Goal: Information Seeking & Learning: Check status

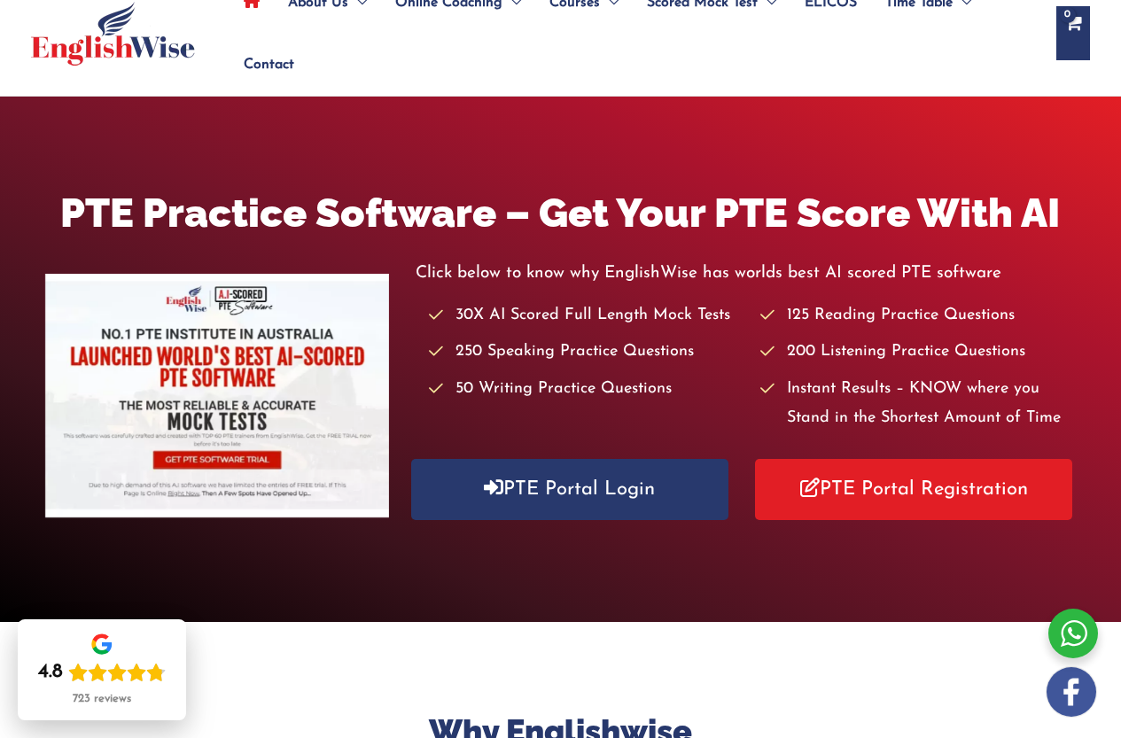
scroll to position [266, 0]
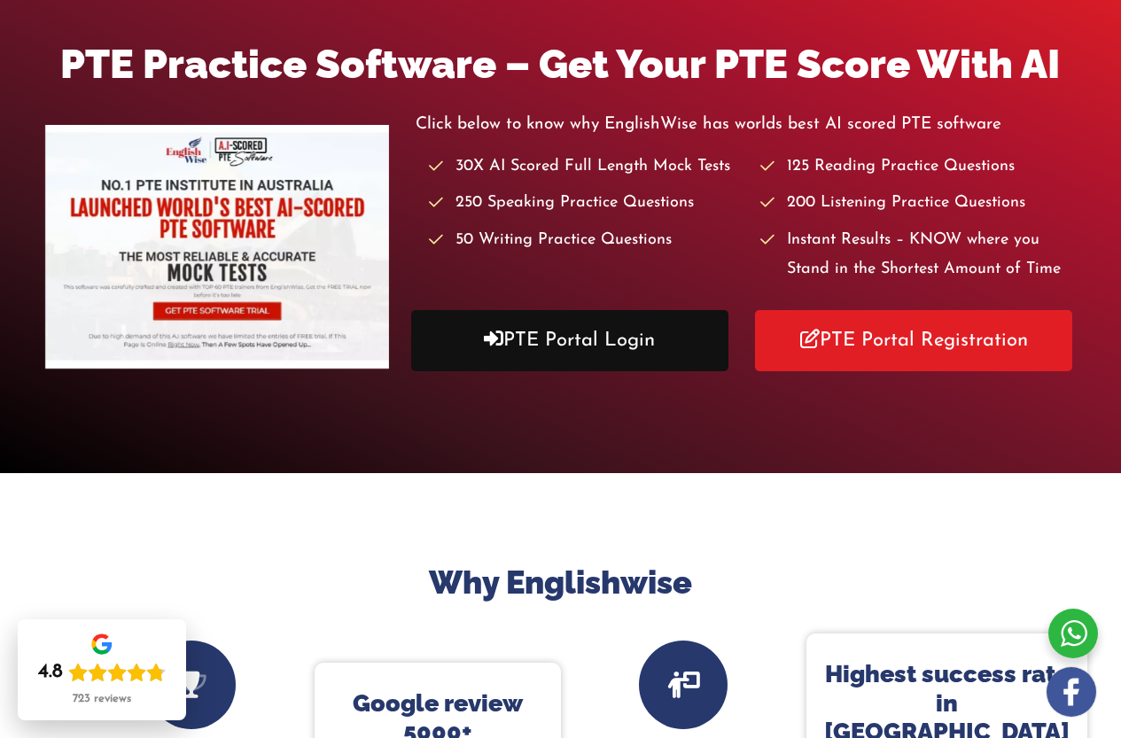
click at [510, 371] on link "PTE Portal Login" at bounding box center [569, 340] width 317 height 61
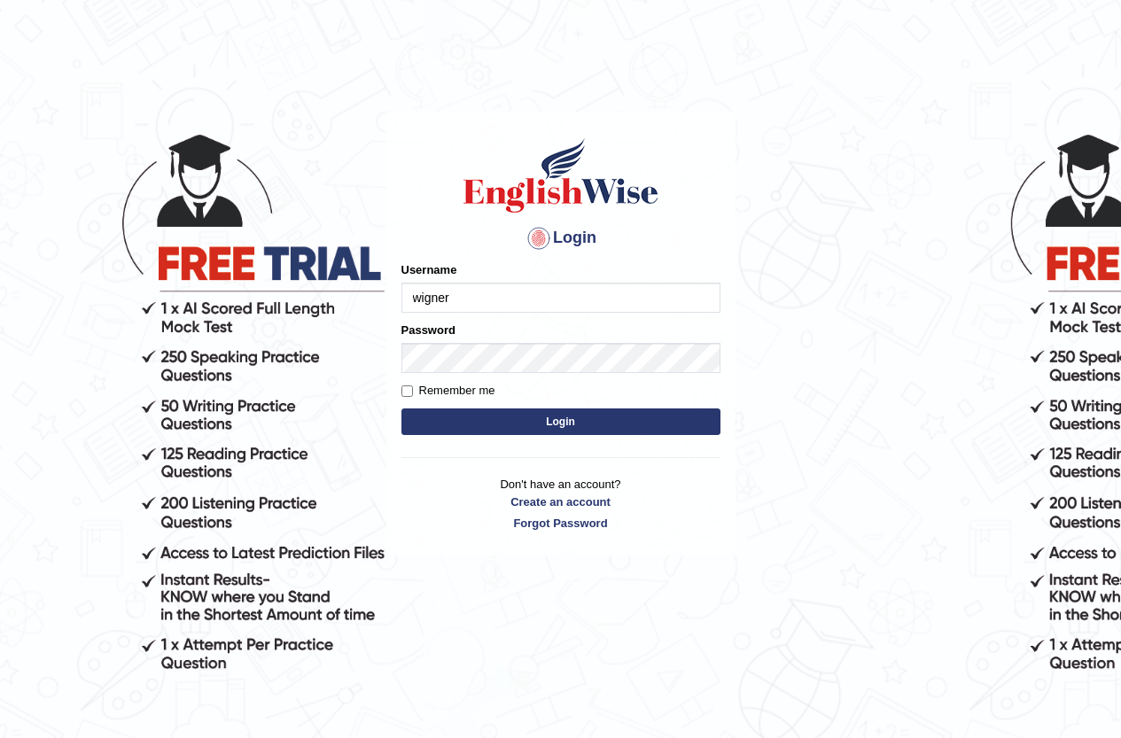
type input "wigner"
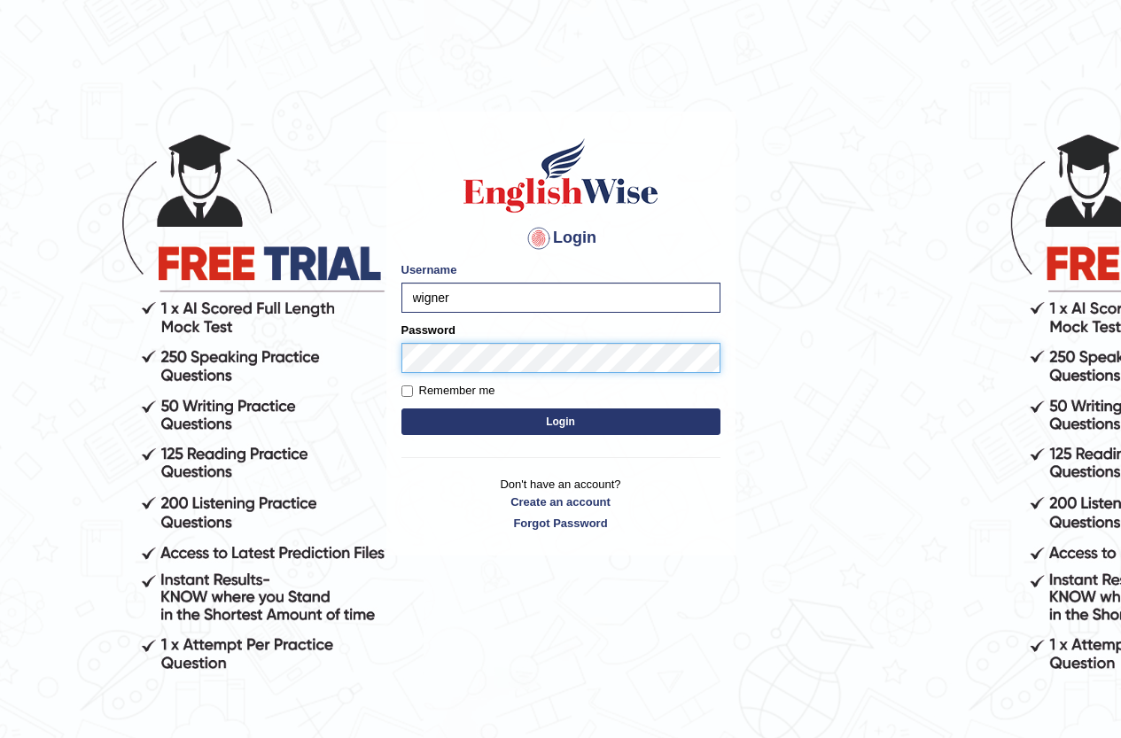
click at [401, 408] on button "Login" at bounding box center [560, 421] width 319 height 27
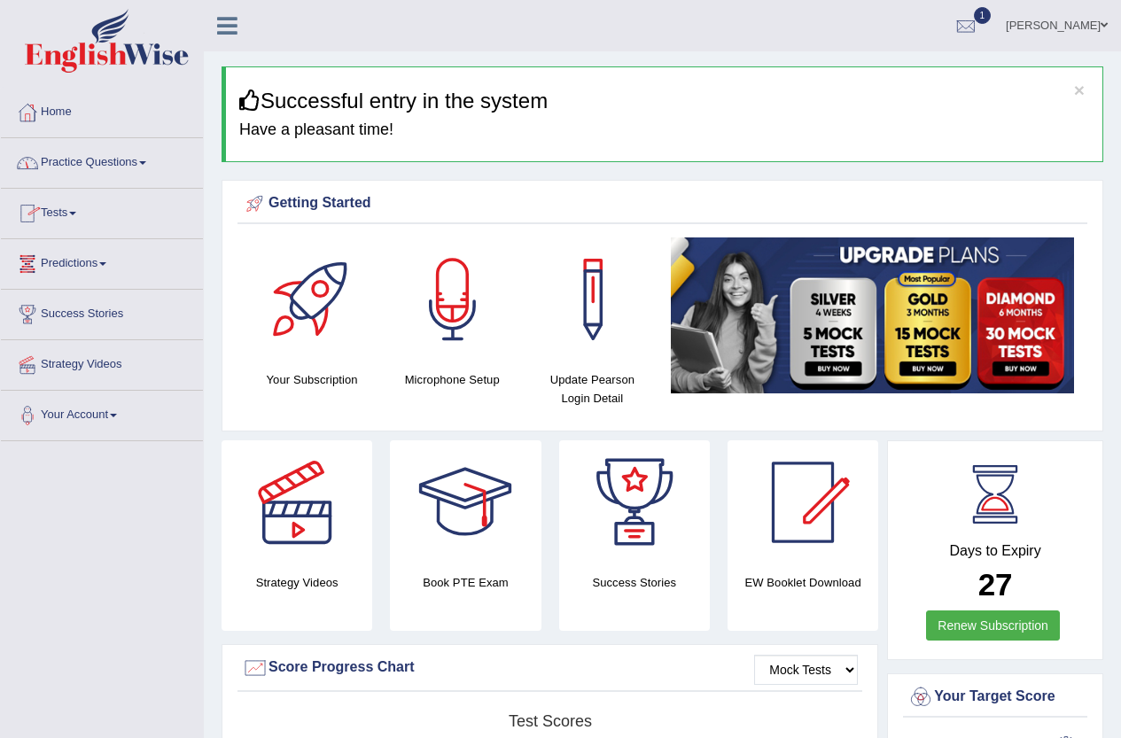
click at [125, 169] on link "Practice Questions" at bounding box center [102, 160] width 202 height 44
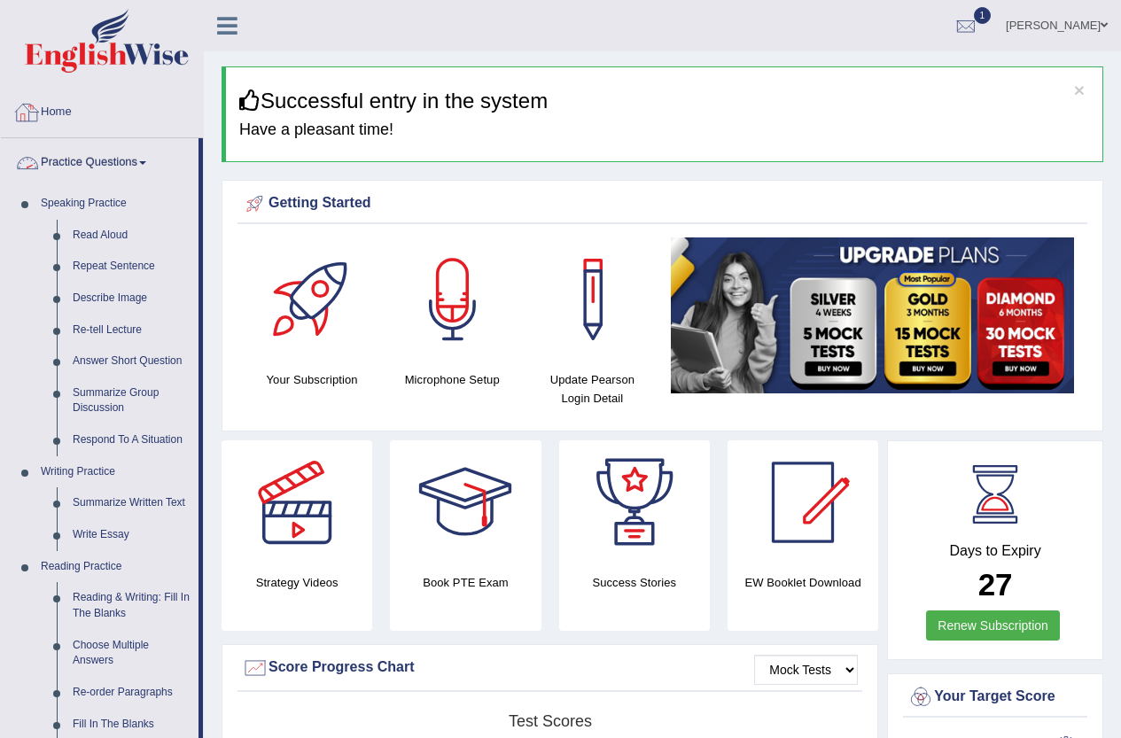
click at [113, 167] on link "Practice Questions" at bounding box center [100, 160] width 198 height 44
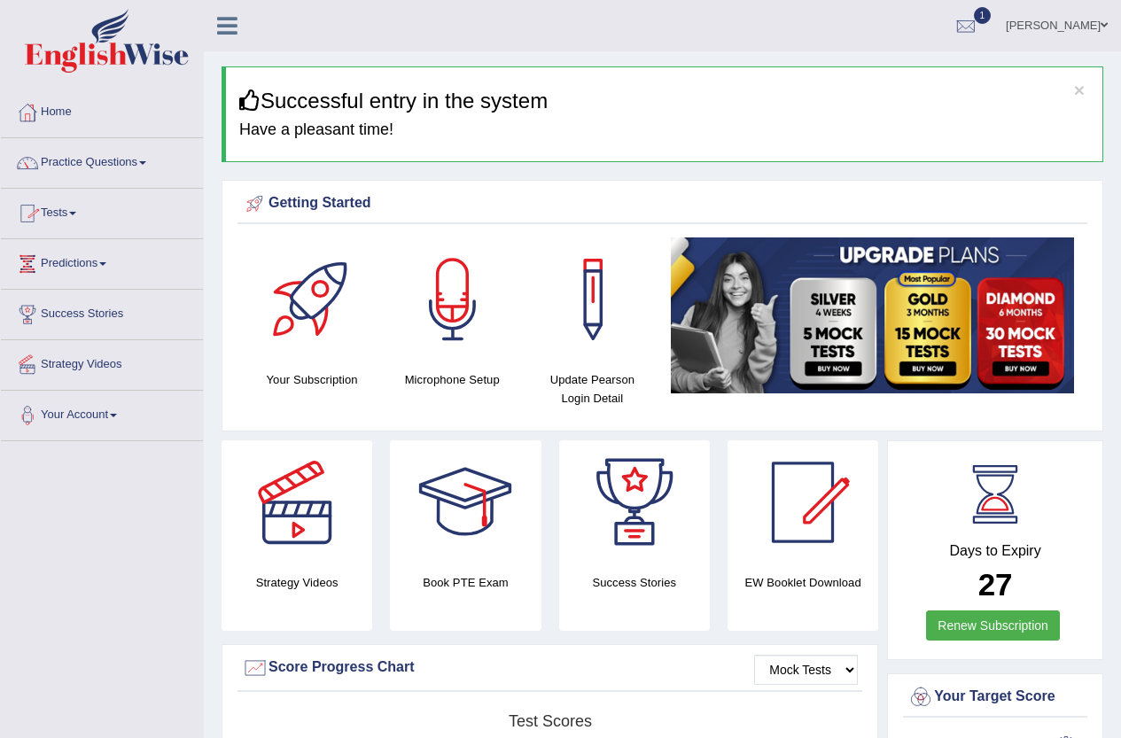
click at [105, 317] on link "Success Stories" at bounding box center [102, 312] width 202 height 44
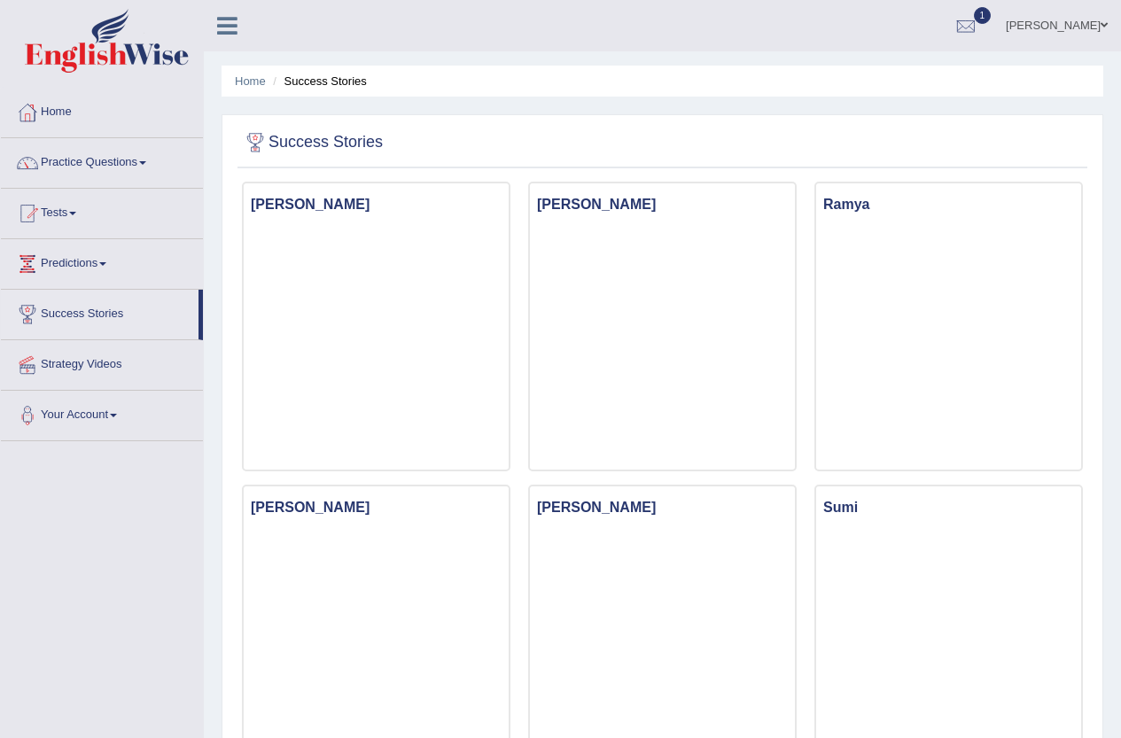
click at [134, 156] on link "Practice Questions" at bounding box center [102, 160] width 202 height 44
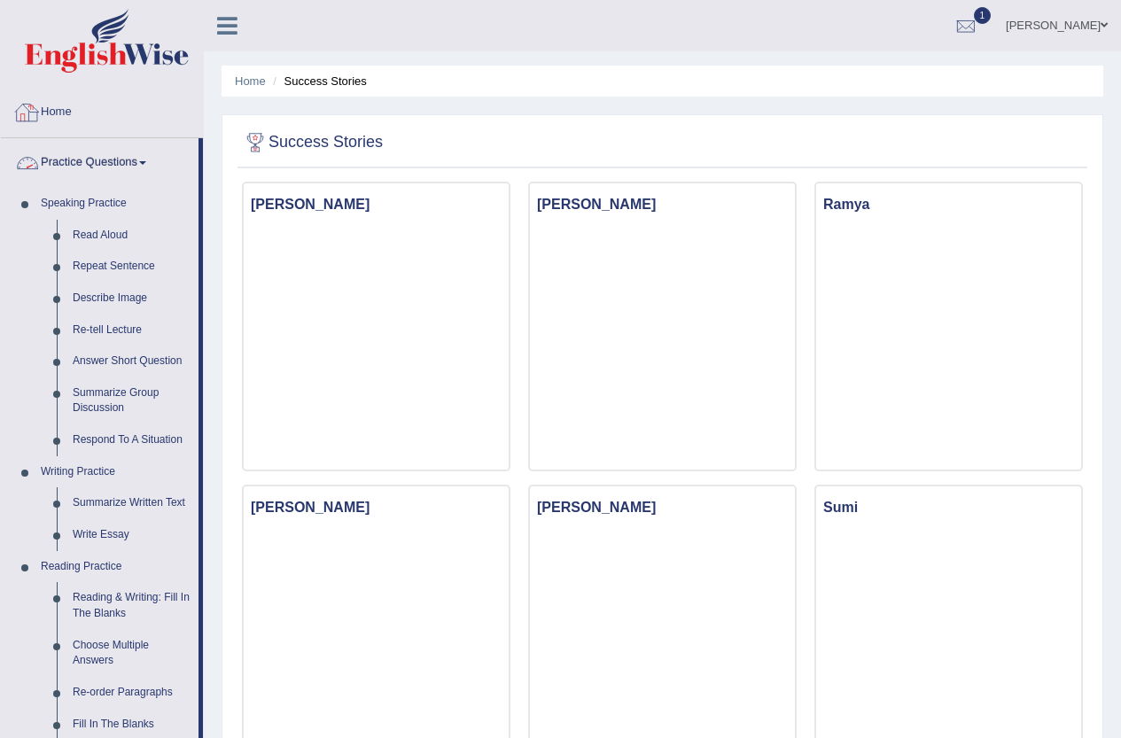
click at [64, 108] on link "Home" at bounding box center [102, 110] width 202 height 44
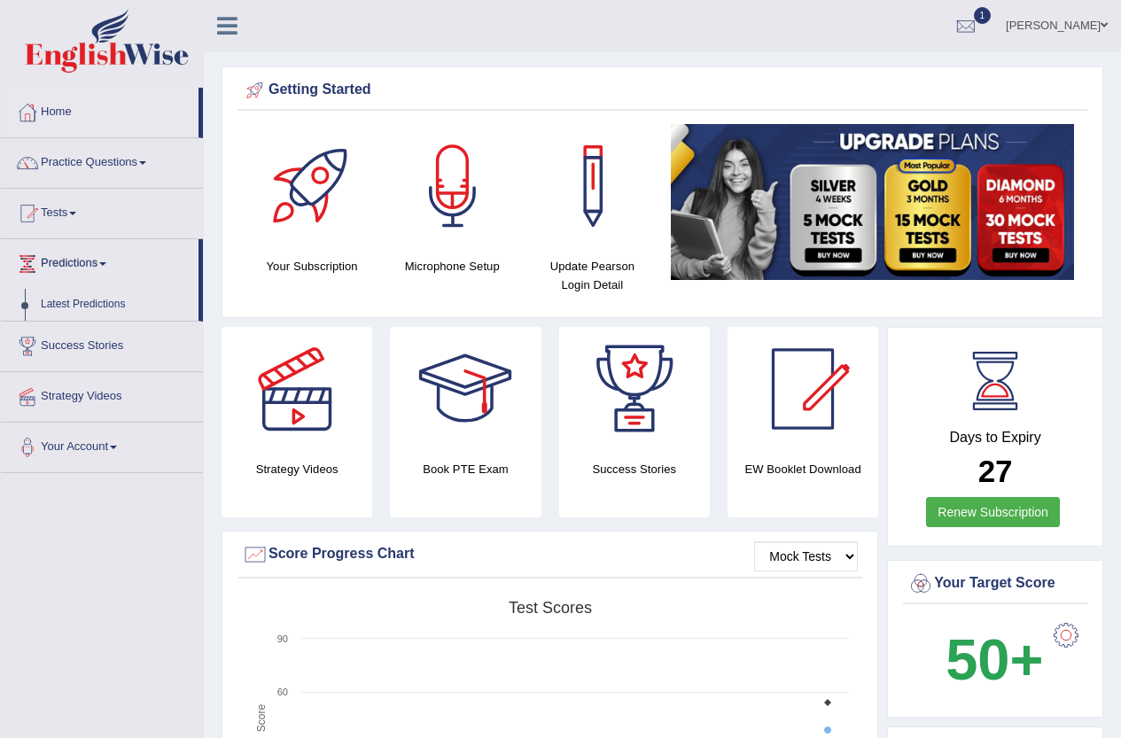
click at [72, 217] on link "Tests" at bounding box center [102, 211] width 202 height 44
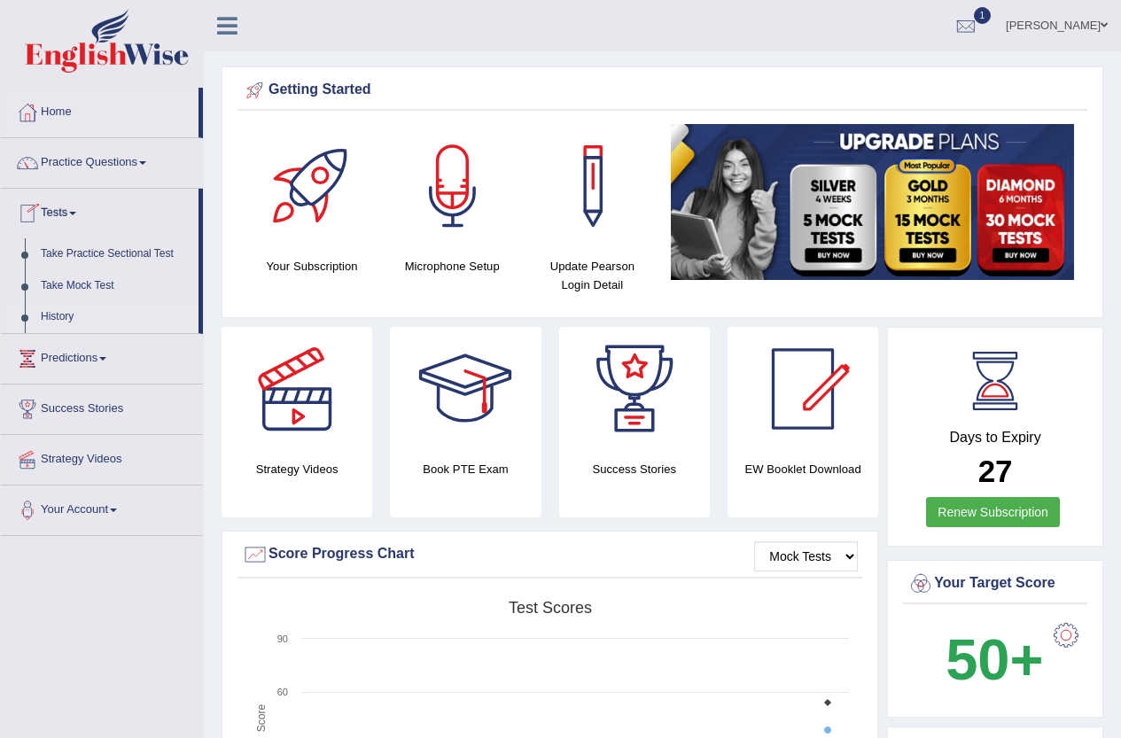
click at [66, 307] on link "History" at bounding box center [116, 317] width 166 height 32
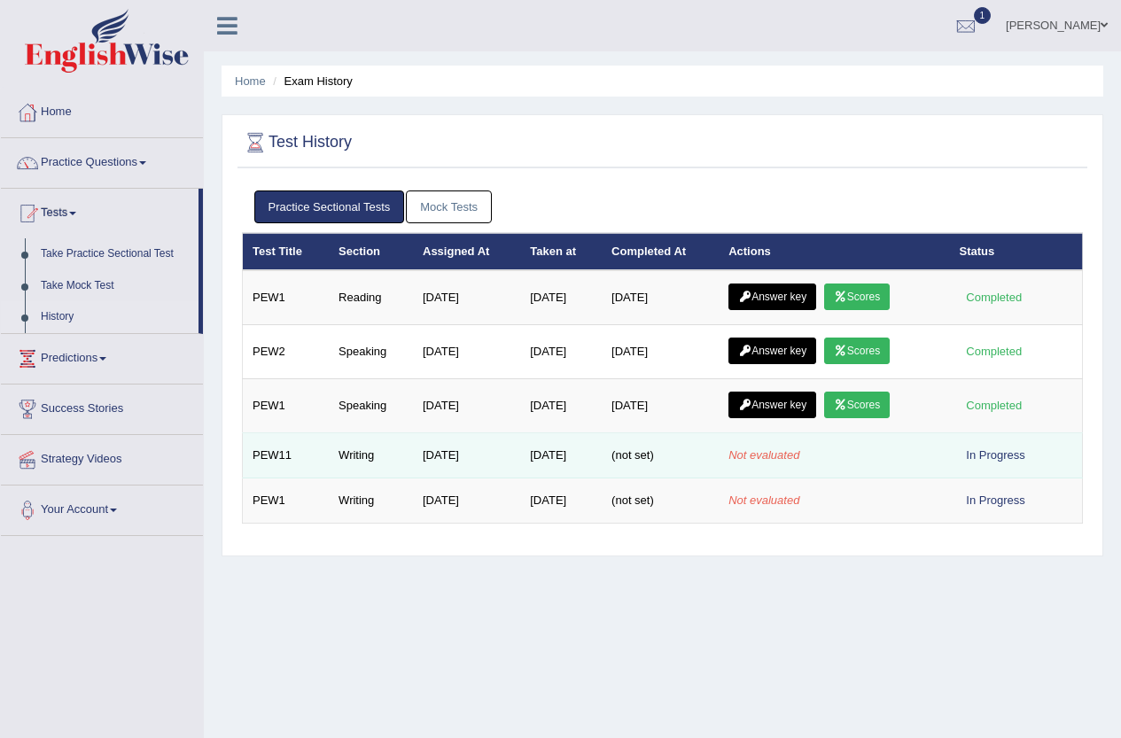
click at [529, 458] on td "Aug 4, 2025" at bounding box center [561, 455] width 82 height 45
click at [979, 448] on div "In Progress" at bounding box center [995, 455] width 73 height 19
drag, startPoint x: 980, startPoint y: 462, endPoint x: 835, endPoint y: 449, distance: 145.9
click at [975, 462] on div "In Progress" at bounding box center [995, 455] width 73 height 19
click at [266, 449] on td "PEW11" at bounding box center [286, 455] width 87 height 45
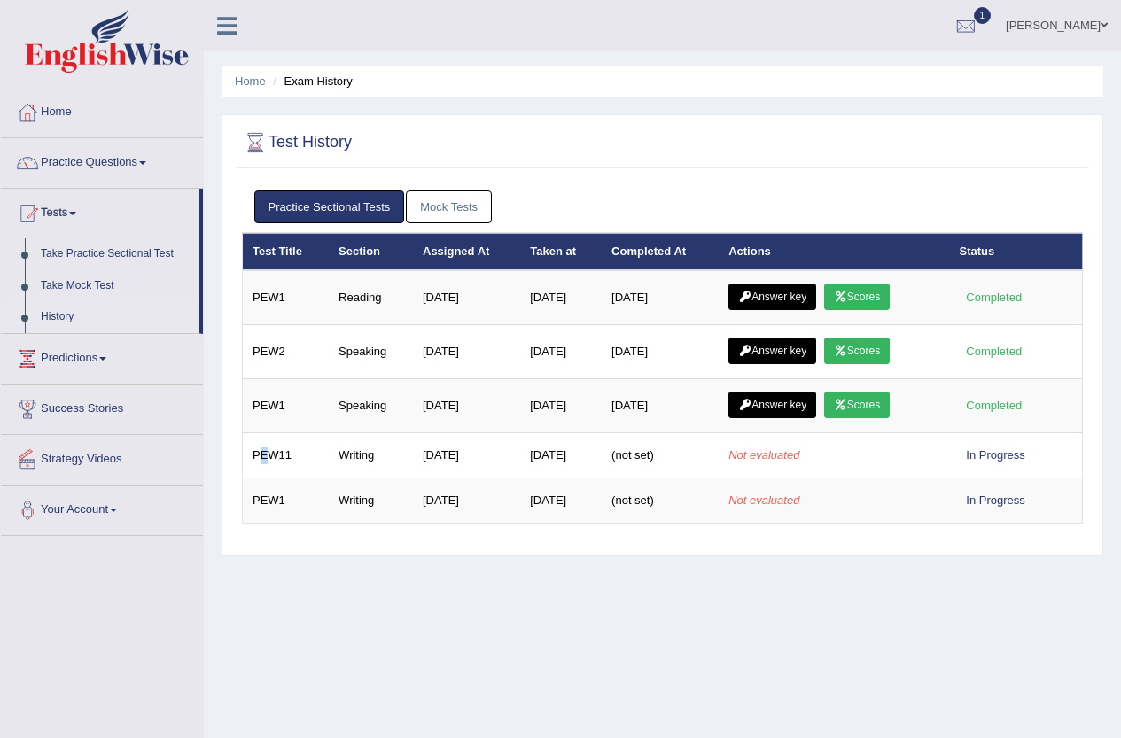
click at [434, 207] on link "Mock Tests" at bounding box center [449, 206] width 86 height 33
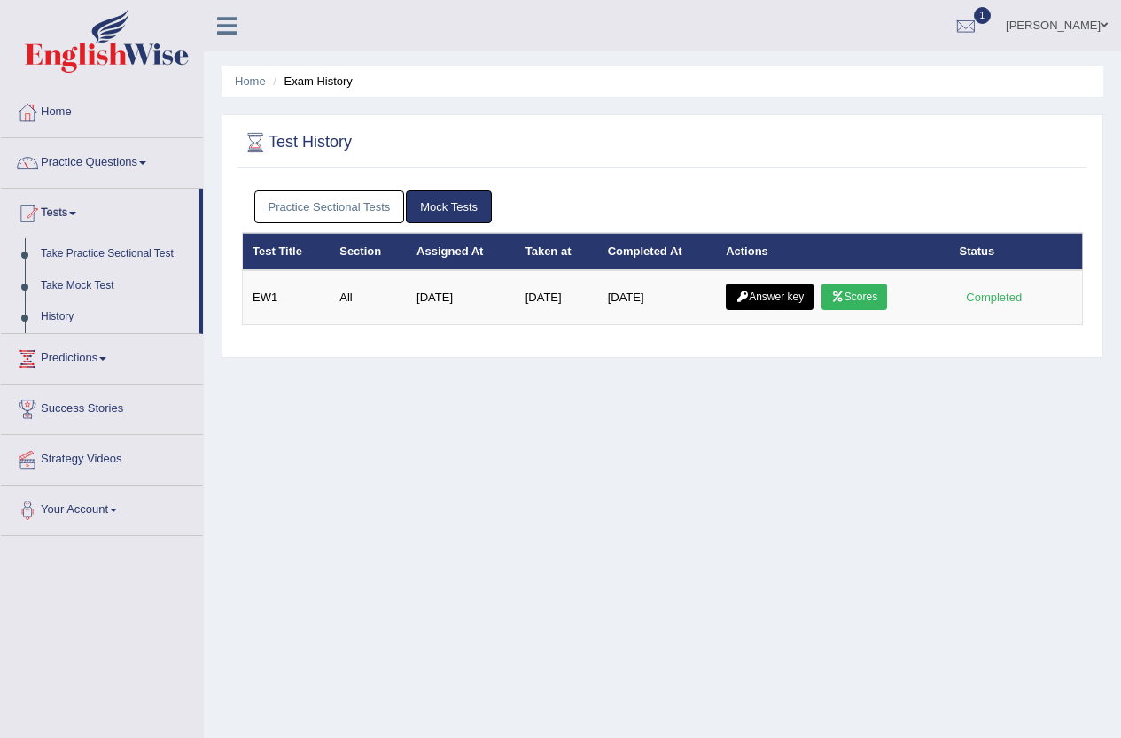
click at [347, 201] on link "Practice Sectional Tests" at bounding box center [329, 206] width 151 height 33
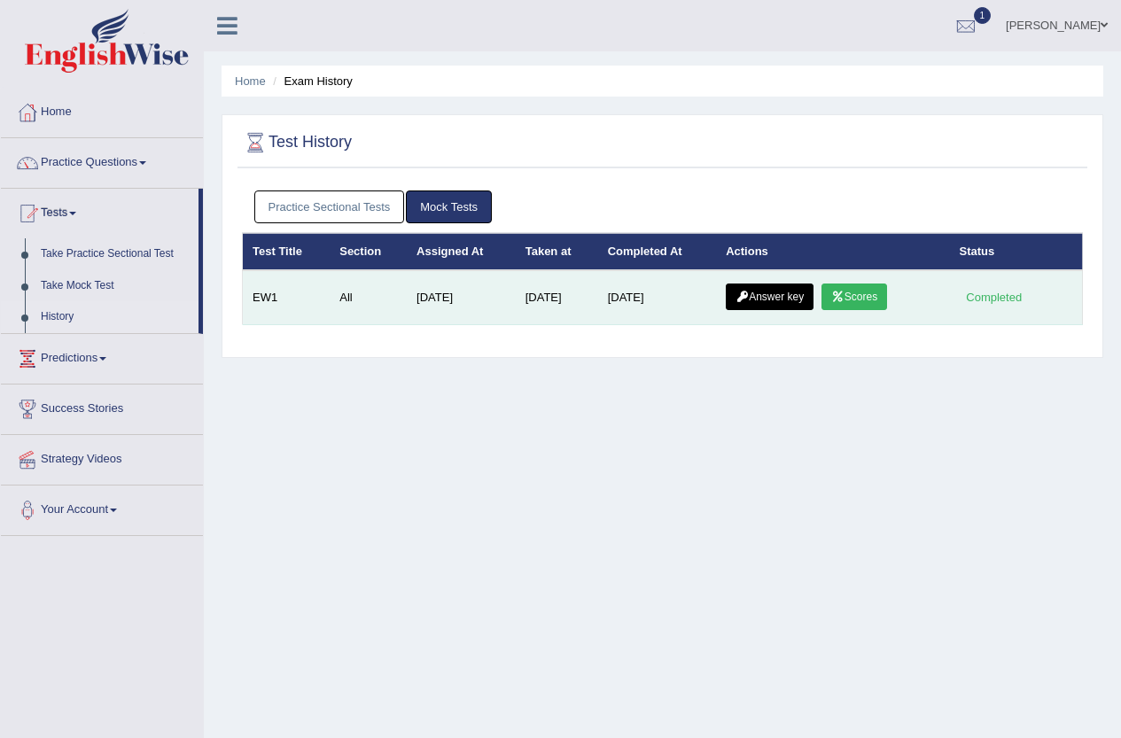
click at [779, 294] on link "Answer key" at bounding box center [770, 296] width 88 height 27
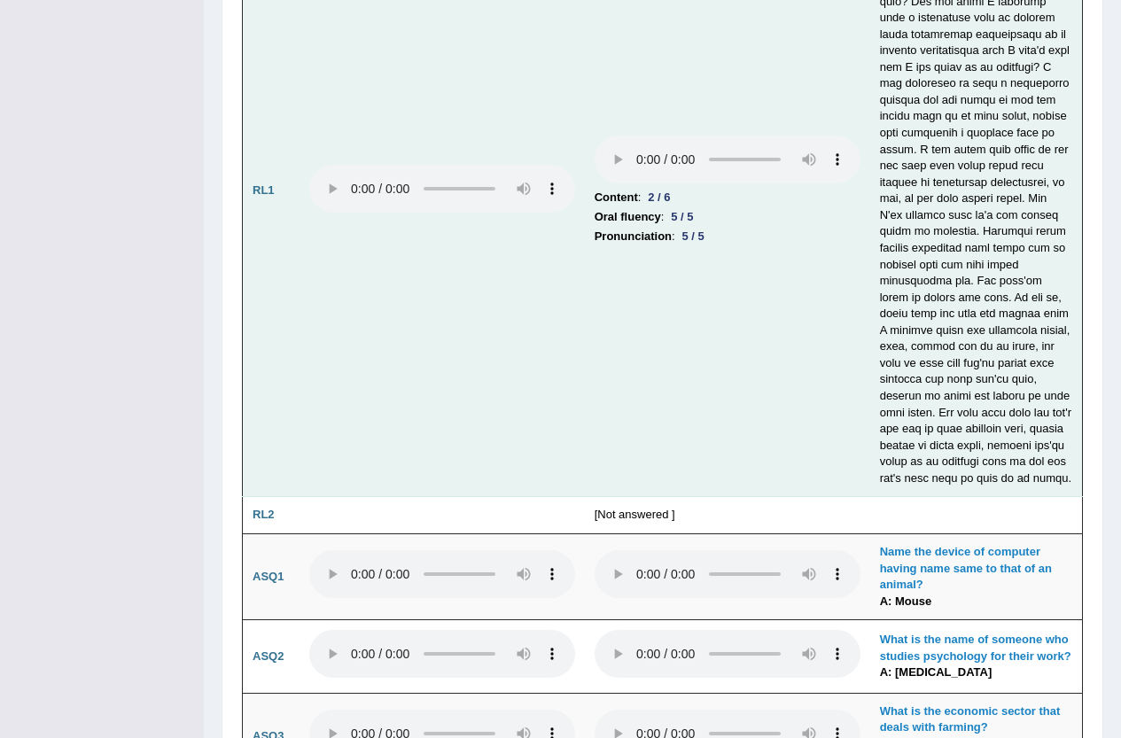
scroll to position [3898, 0]
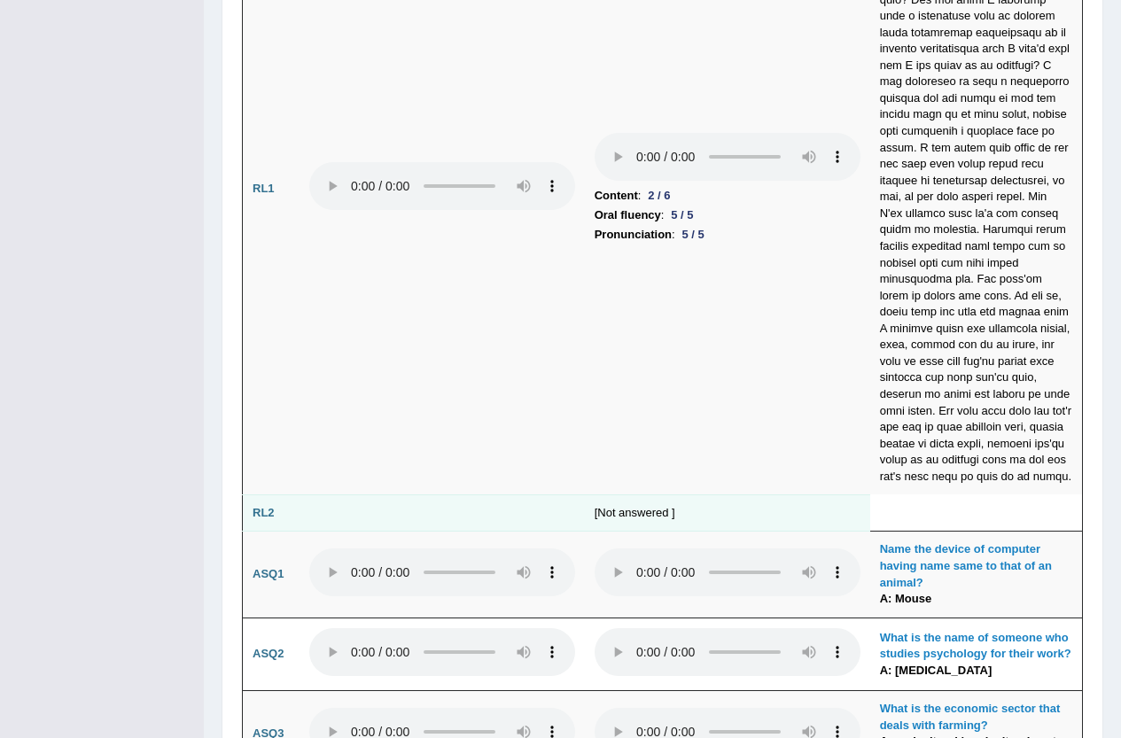
click at [650, 494] on td "[Not answered ]" at bounding box center [727, 512] width 285 height 37
click at [620, 494] on td "[Not answered ]" at bounding box center [727, 512] width 285 height 37
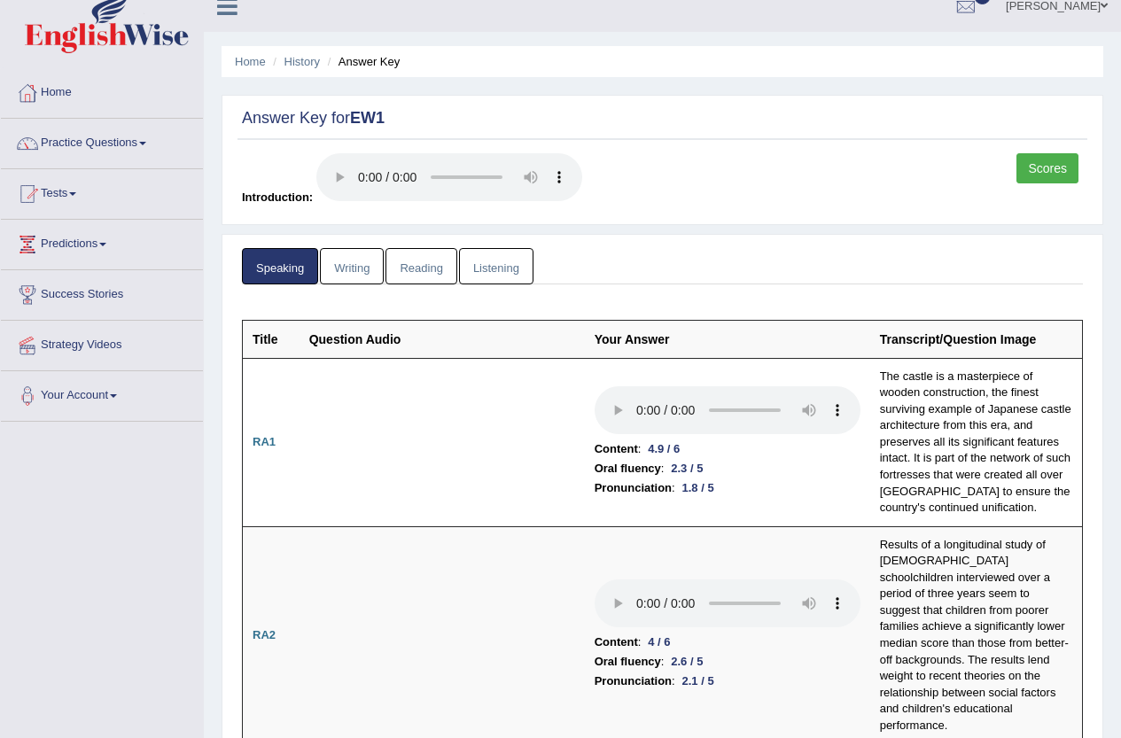
scroll to position [0, 0]
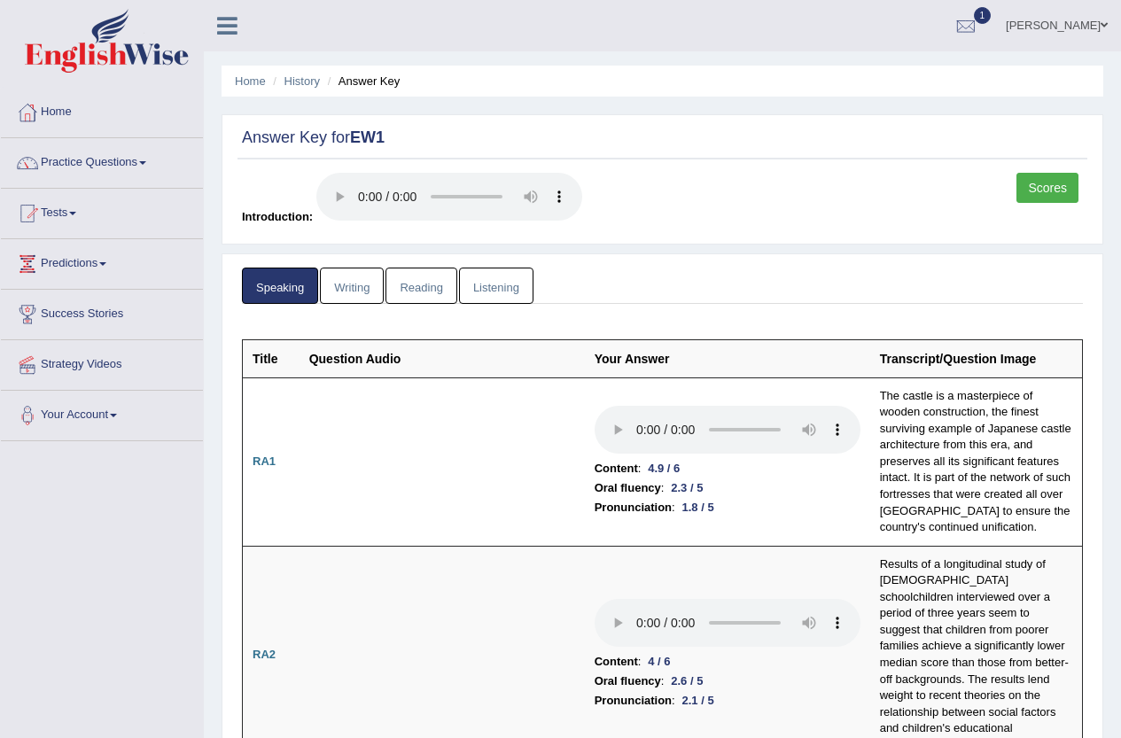
click at [345, 292] on link "Writing" at bounding box center [352, 286] width 64 height 36
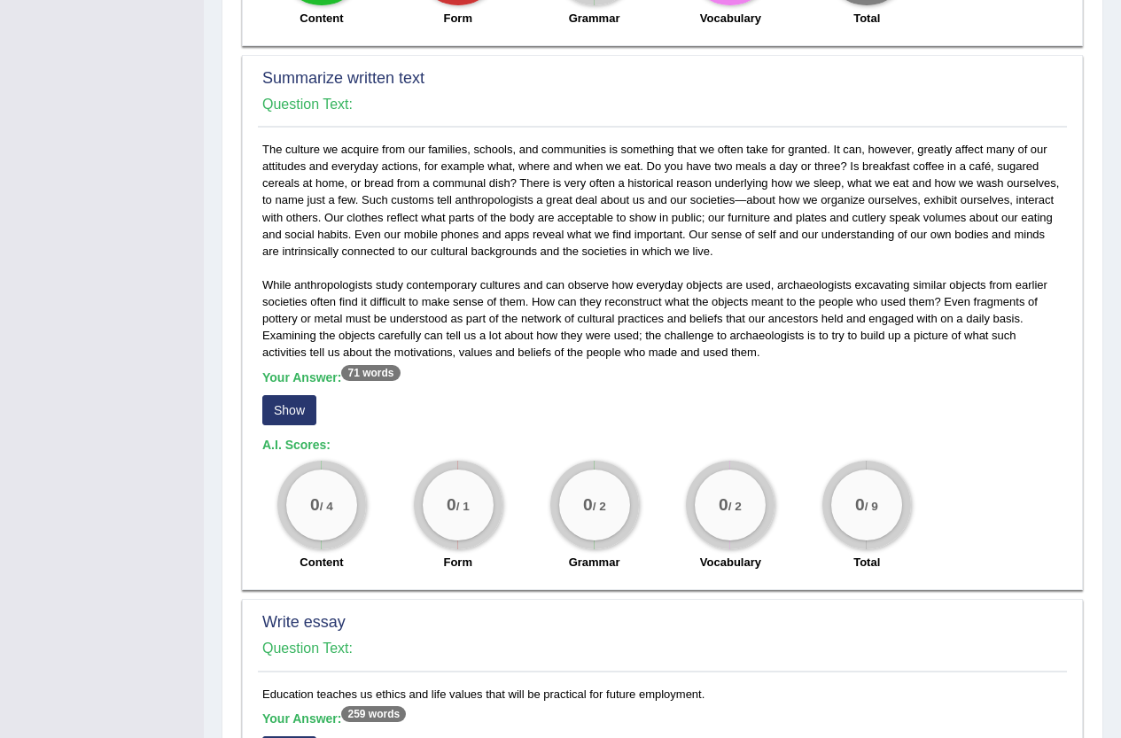
scroll to position [975, 0]
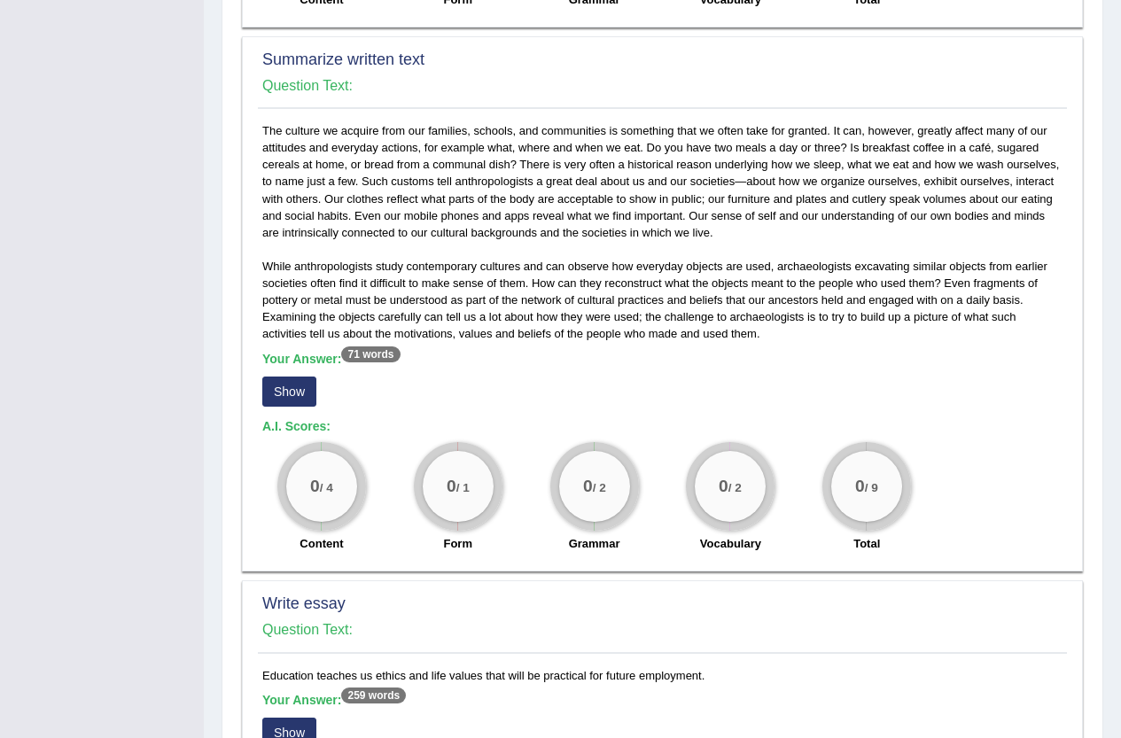
click at [279, 386] on button "Show" at bounding box center [289, 392] width 54 height 30
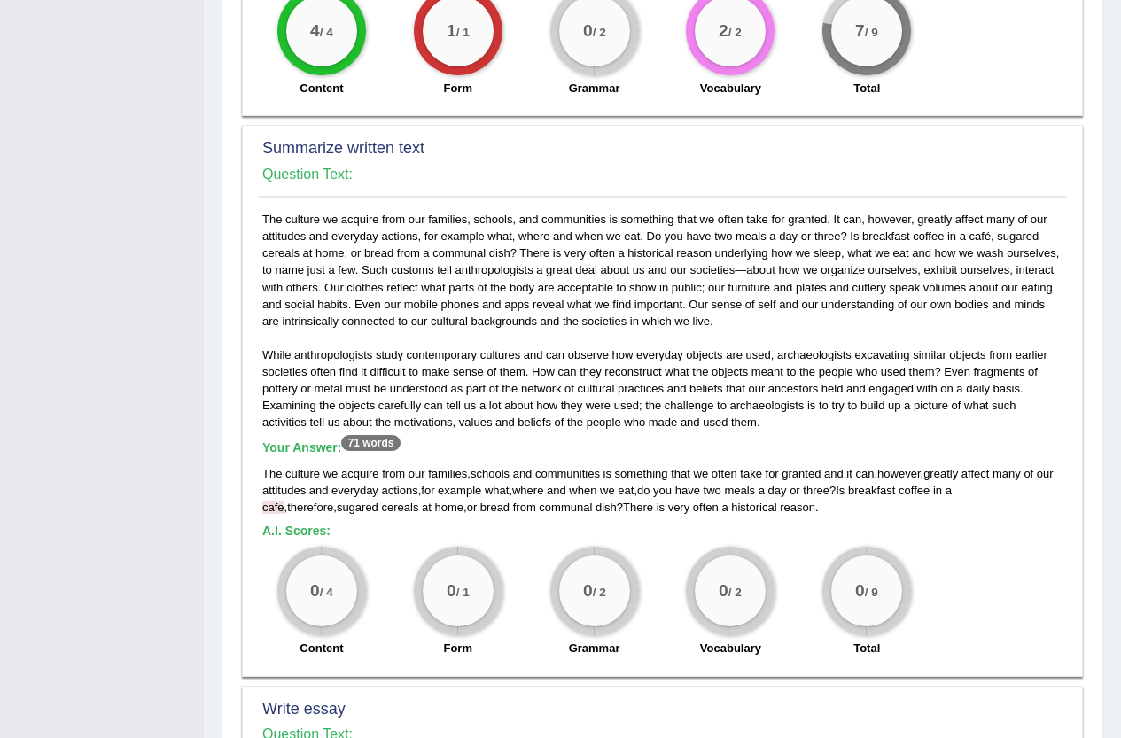
scroll to position [1329, 0]
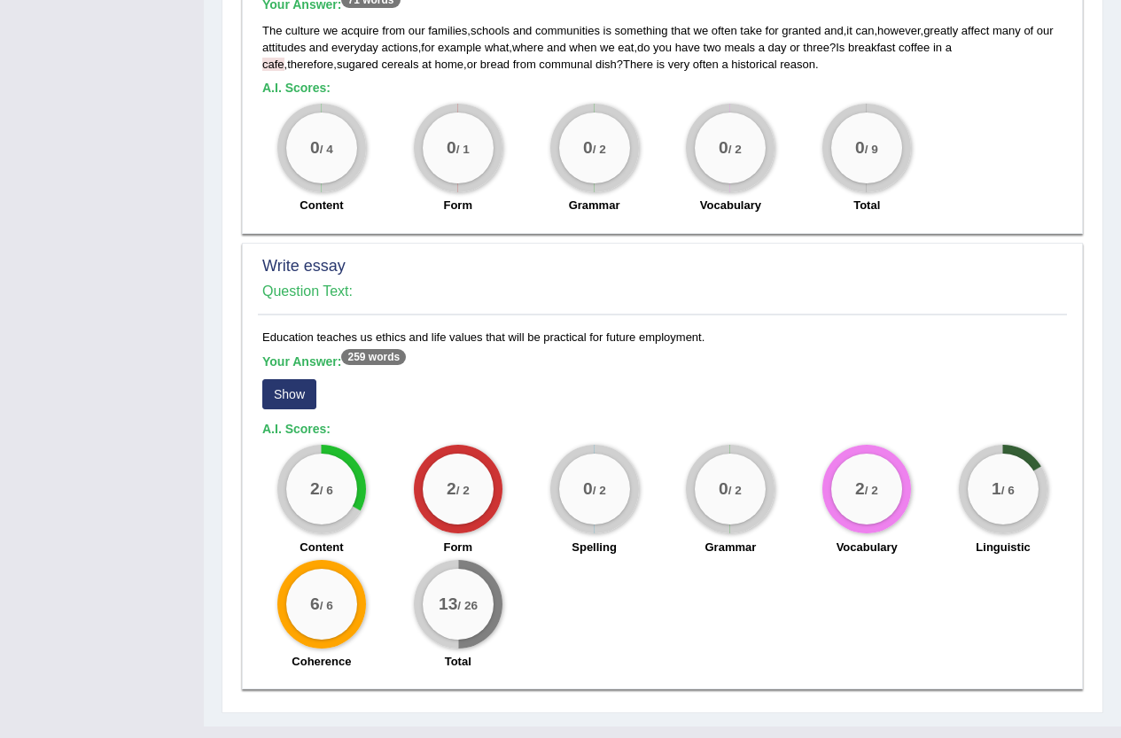
click at [282, 387] on button "Show" at bounding box center [289, 394] width 54 height 30
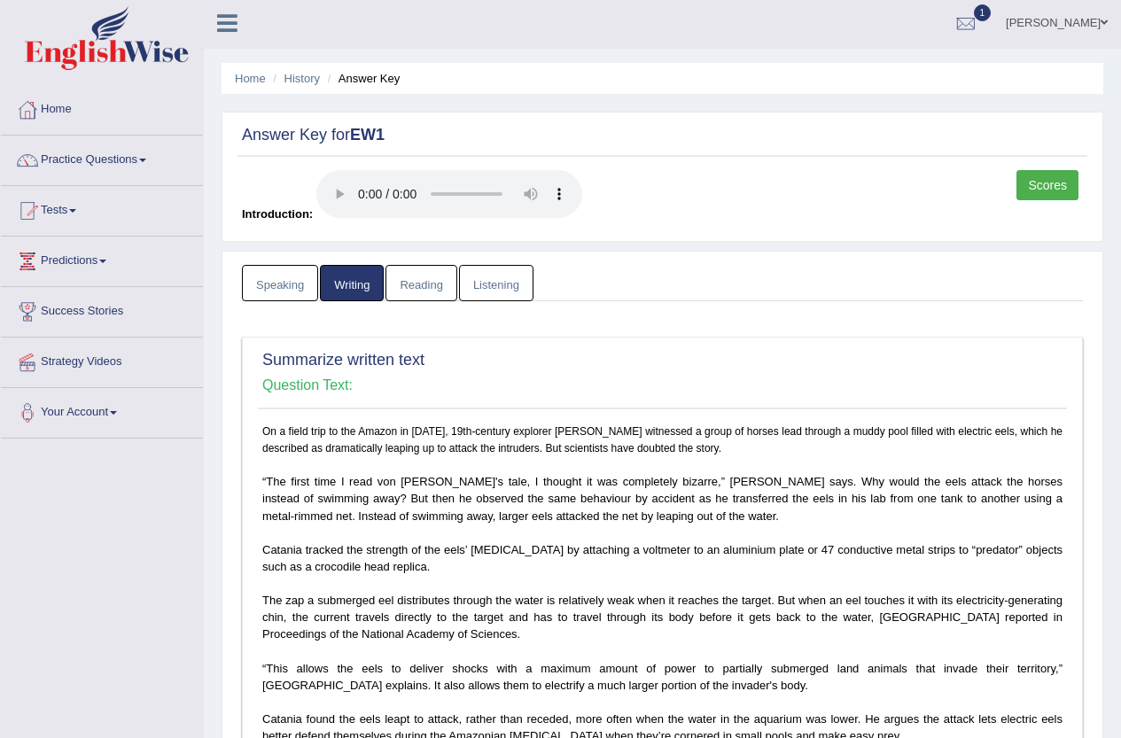
scroll to position [0, 0]
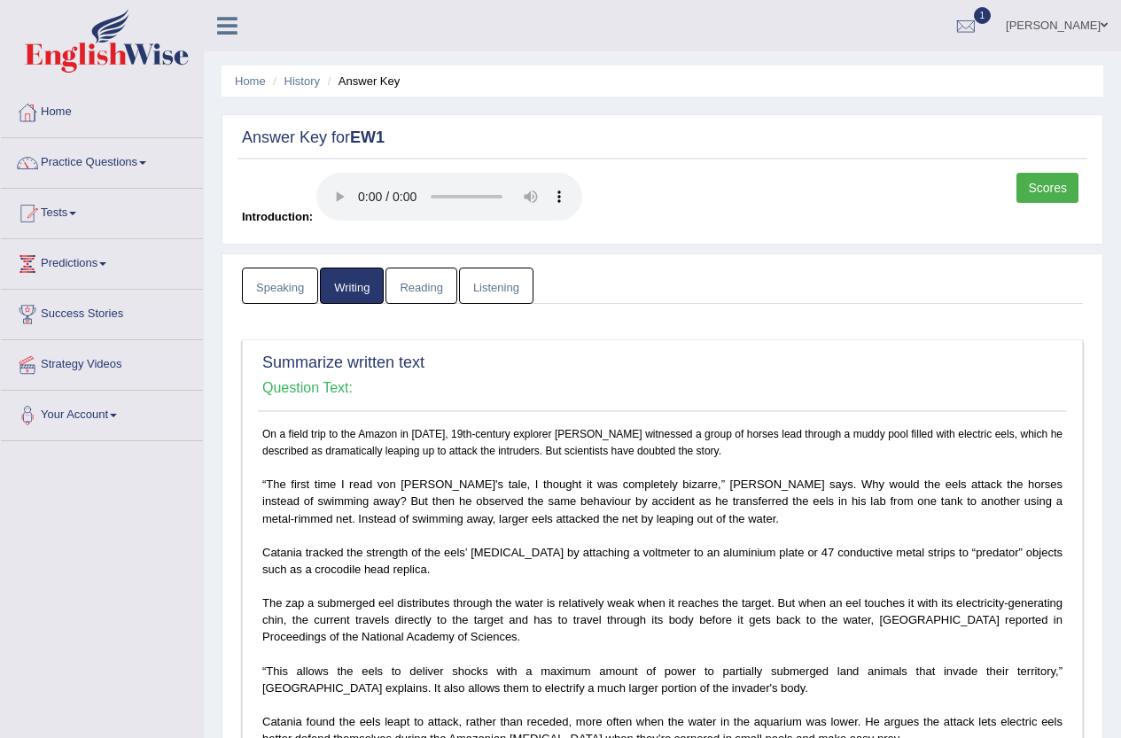
click at [408, 282] on link "Reading" at bounding box center [420, 286] width 71 height 36
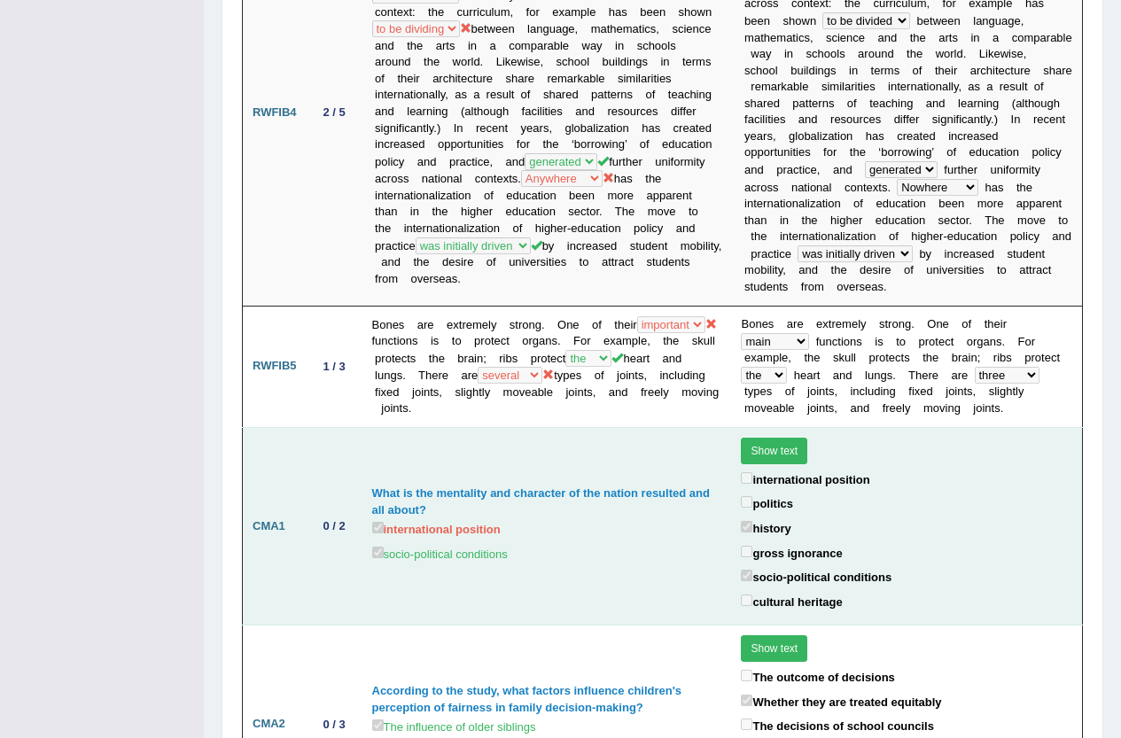
scroll to position [2215, 0]
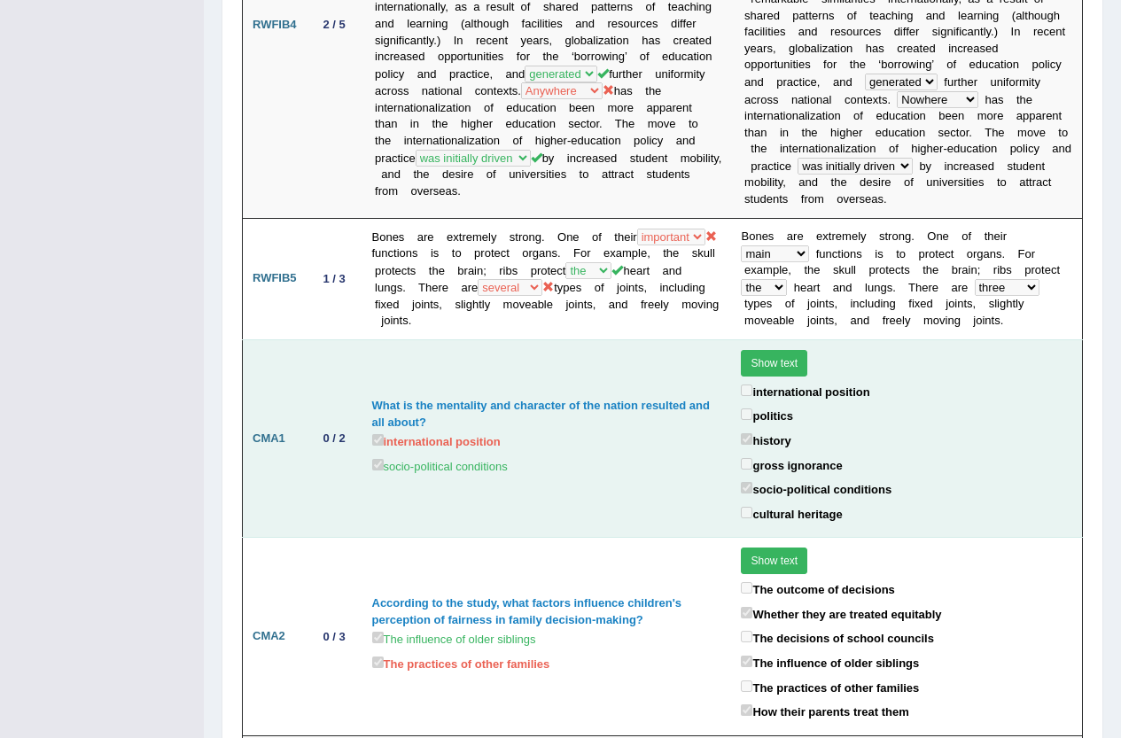
click at [359, 400] on td "0 / 2" at bounding box center [335, 438] width 56 height 198
click at [773, 381] on label "international position" at bounding box center [805, 391] width 128 height 20
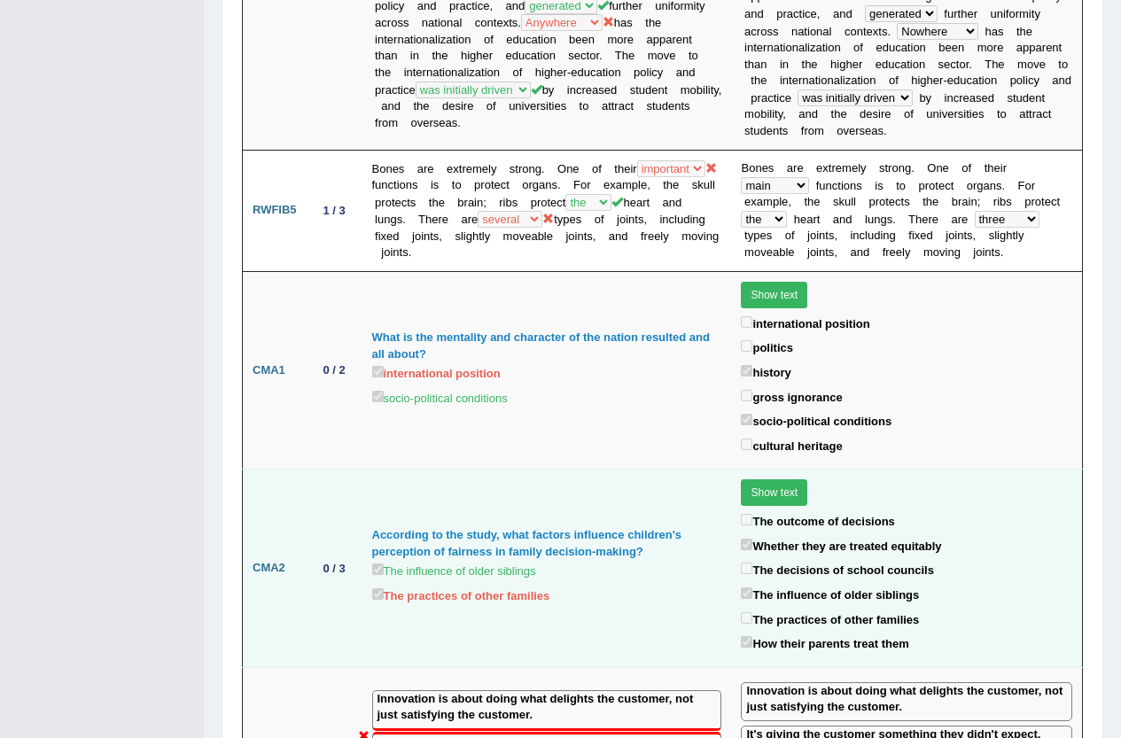
scroll to position [2303, 0]
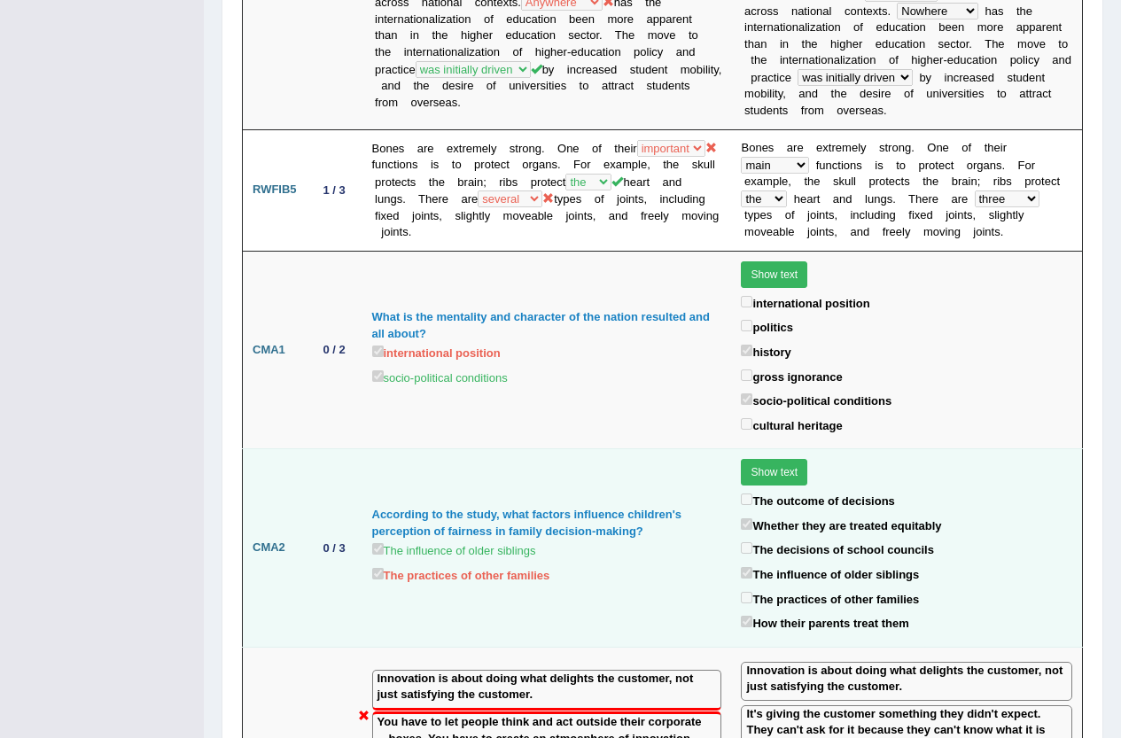
click at [794, 588] on label "The practices of other families" at bounding box center [830, 598] width 178 height 20
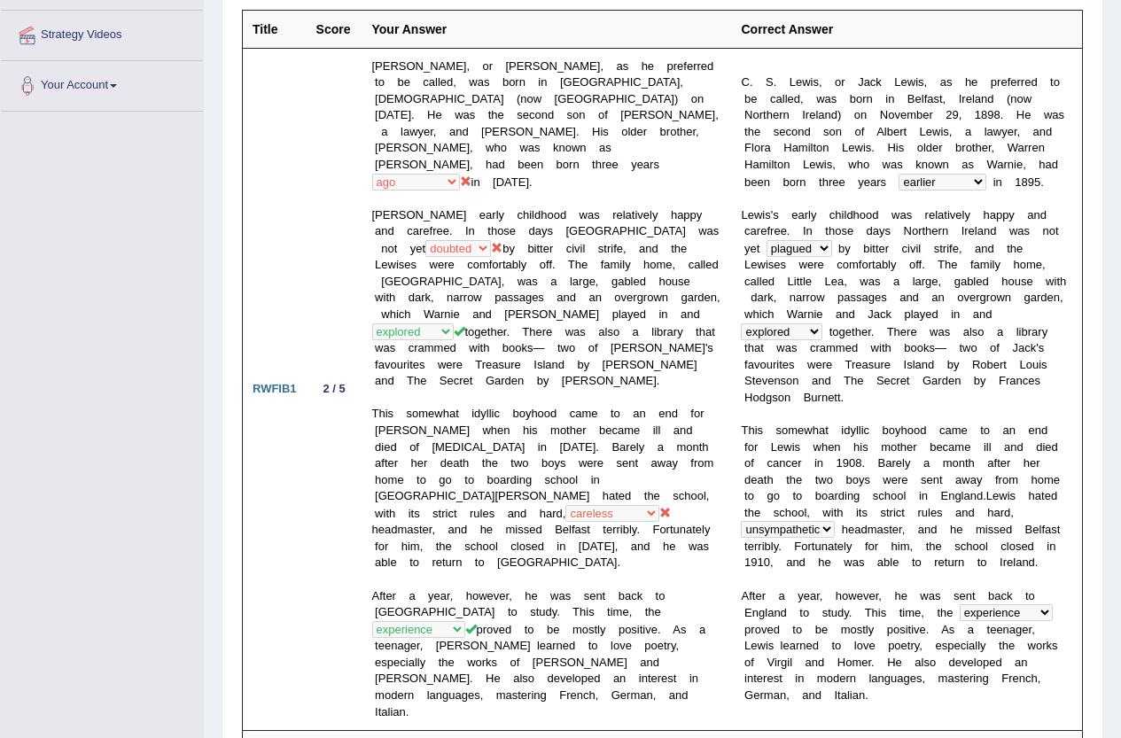
scroll to position [0, 0]
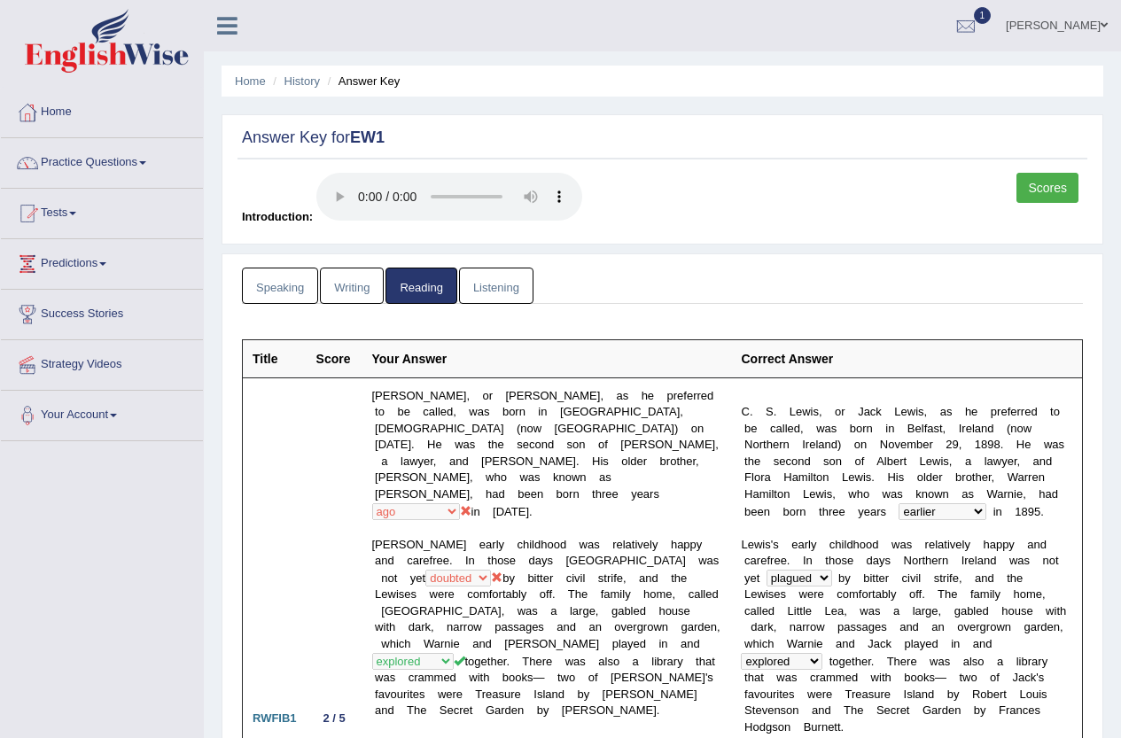
click at [471, 295] on link "Listening" at bounding box center [496, 286] width 74 height 36
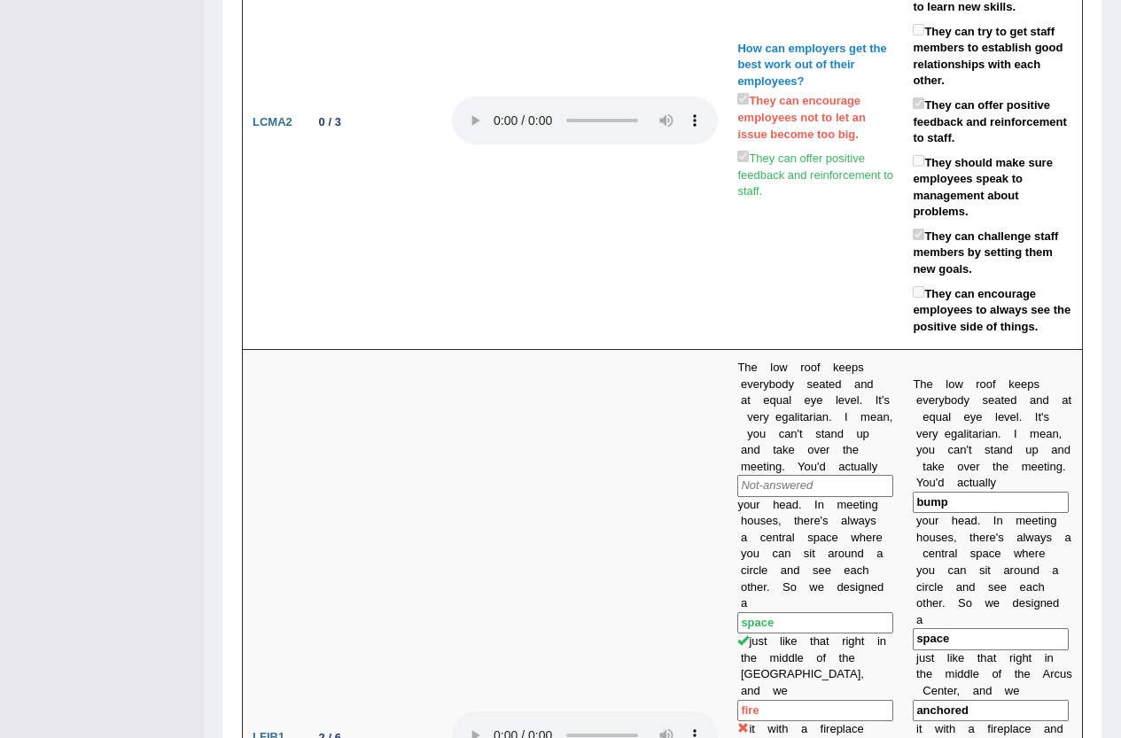
scroll to position [975, 0]
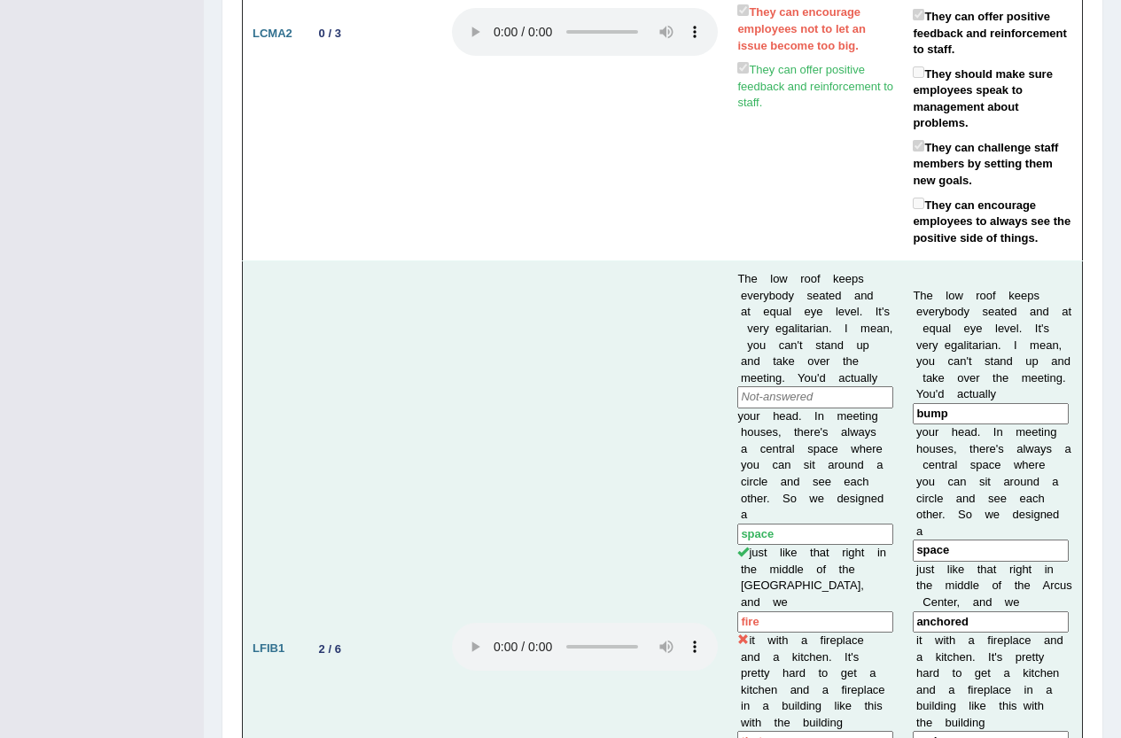
click at [828, 386] on input "text" at bounding box center [815, 397] width 156 height 22
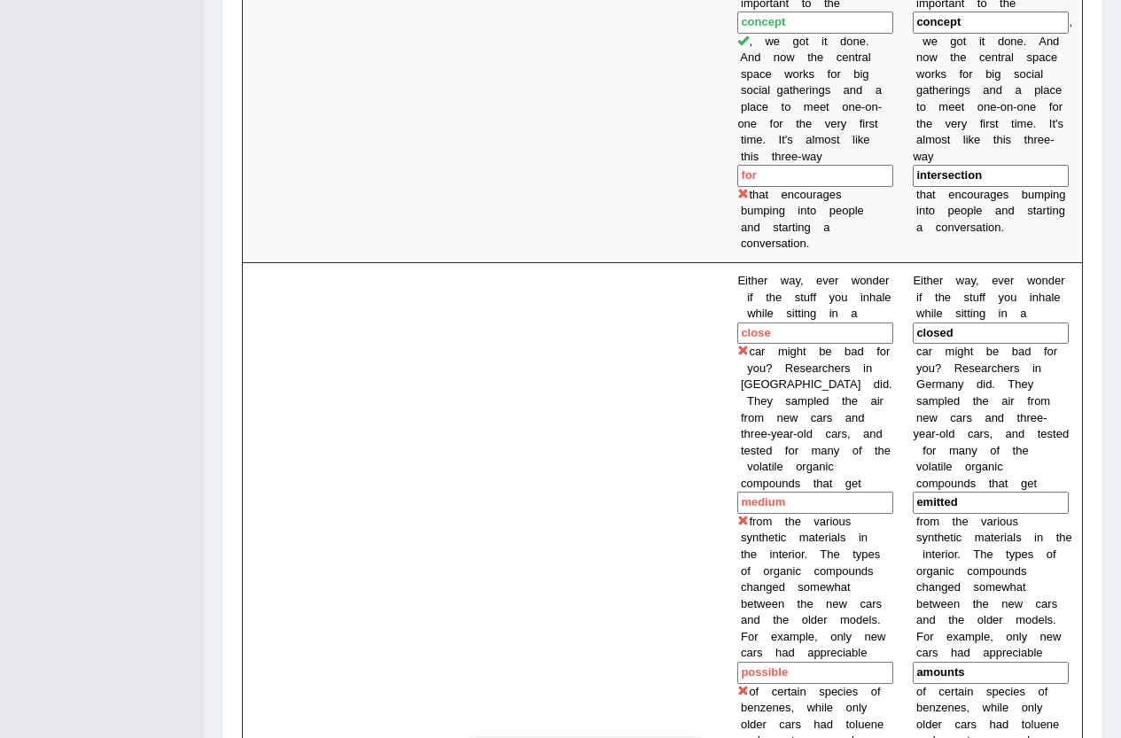
scroll to position [0, 0]
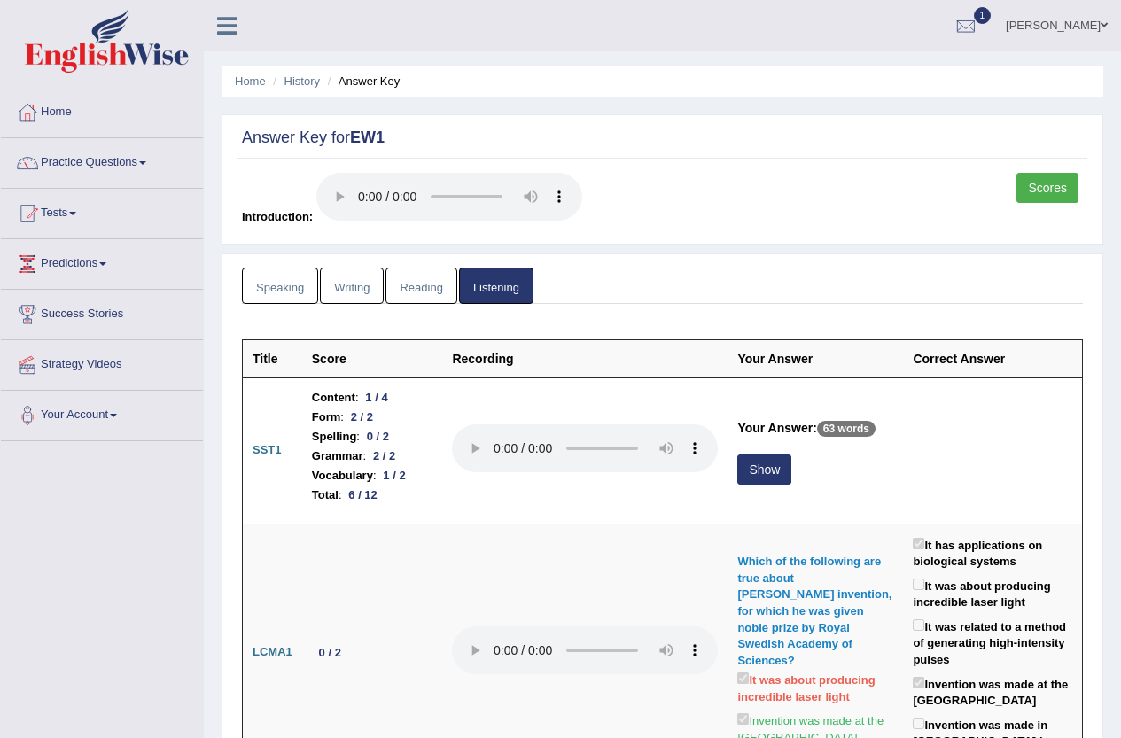
click at [1037, 190] on link "Scores" at bounding box center [1047, 188] width 62 height 30
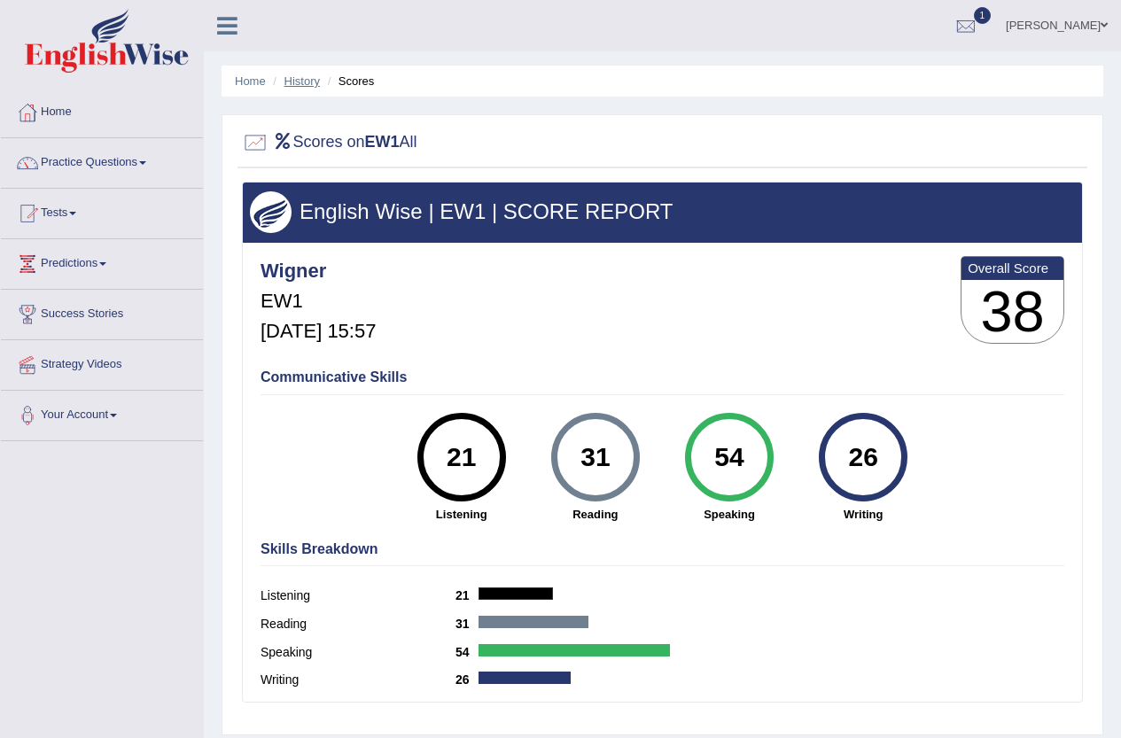
click at [302, 82] on link "History" at bounding box center [301, 80] width 35 height 13
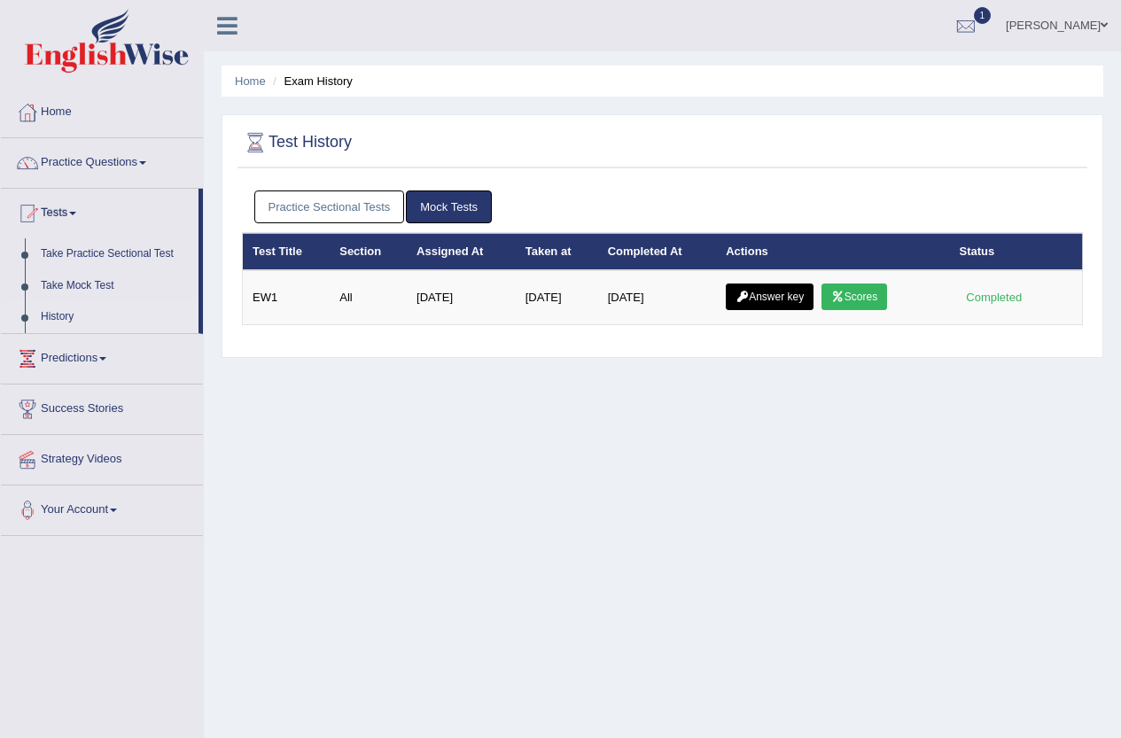
click at [321, 210] on link "Practice Sectional Tests" at bounding box center [329, 206] width 151 height 33
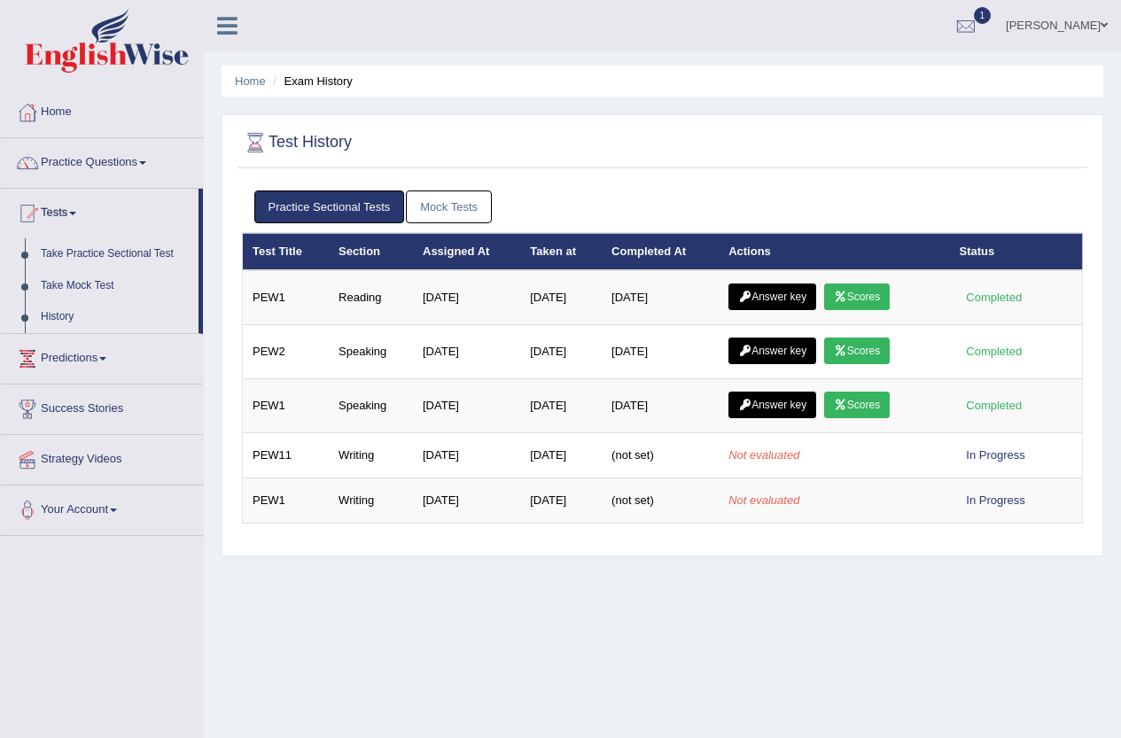
click at [449, 193] on link "Mock Tests" at bounding box center [449, 206] width 86 height 33
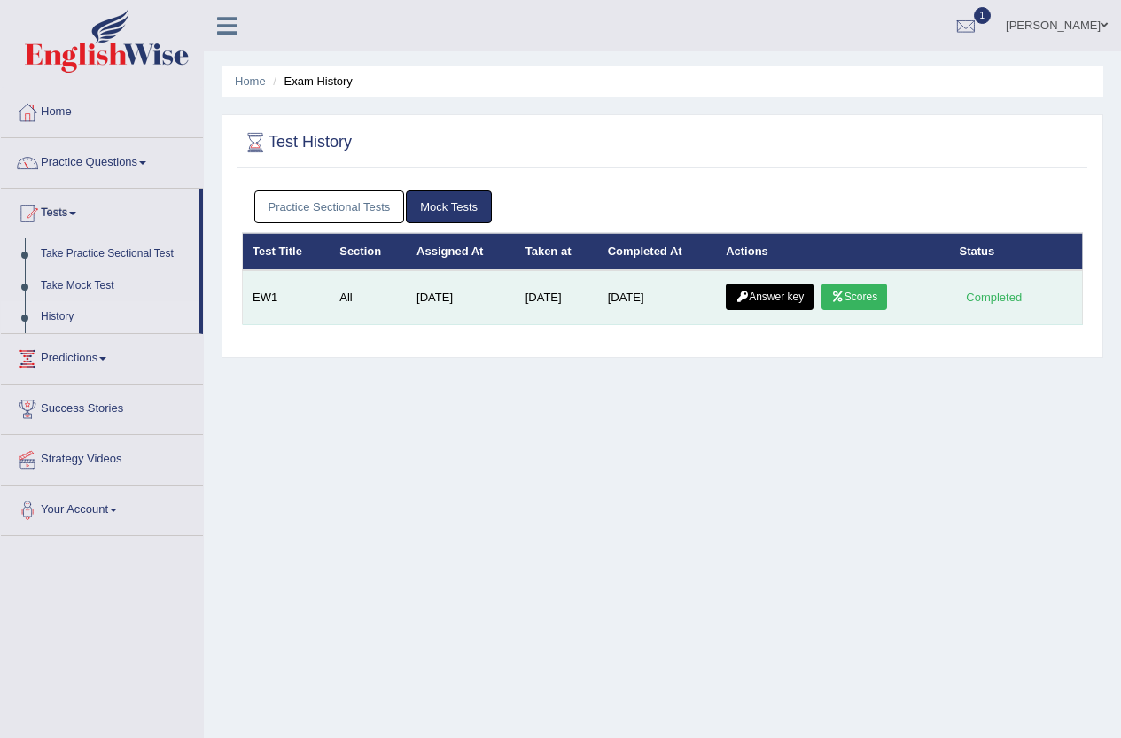
click at [765, 298] on link "Answer key" at bounding box center [770, 296] width 88 height 27
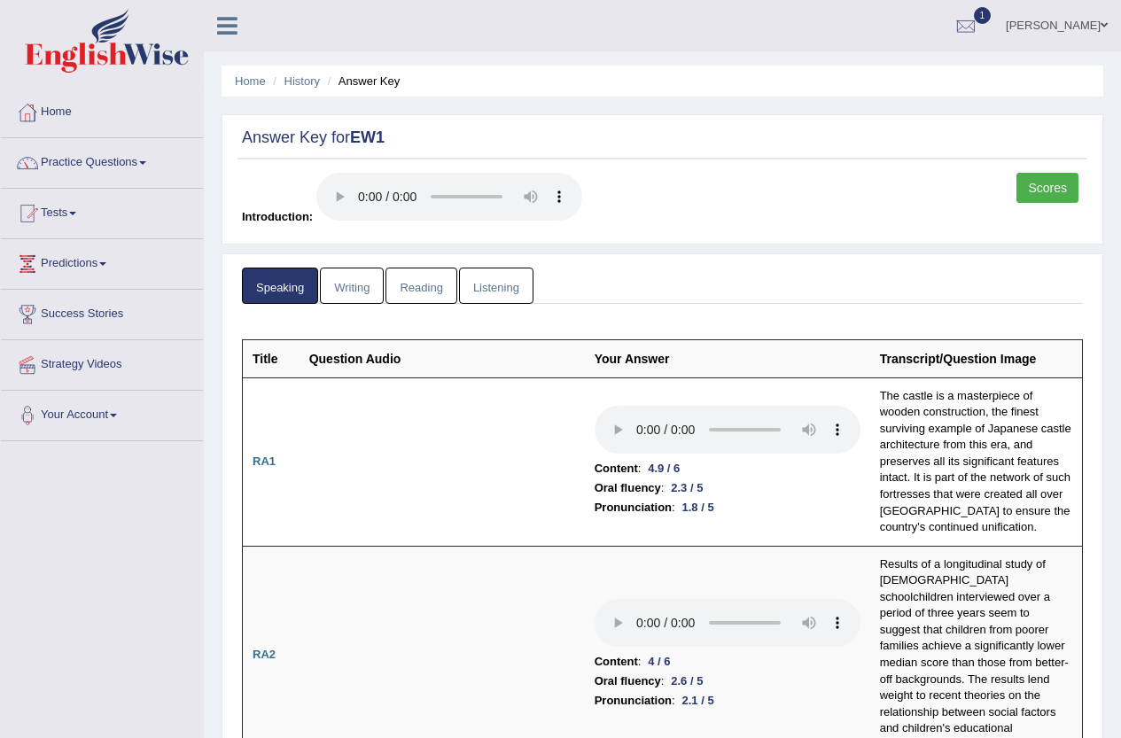
click at [364, 287] on link "Writing" at bounding box center [352, 286] width 64 height 36
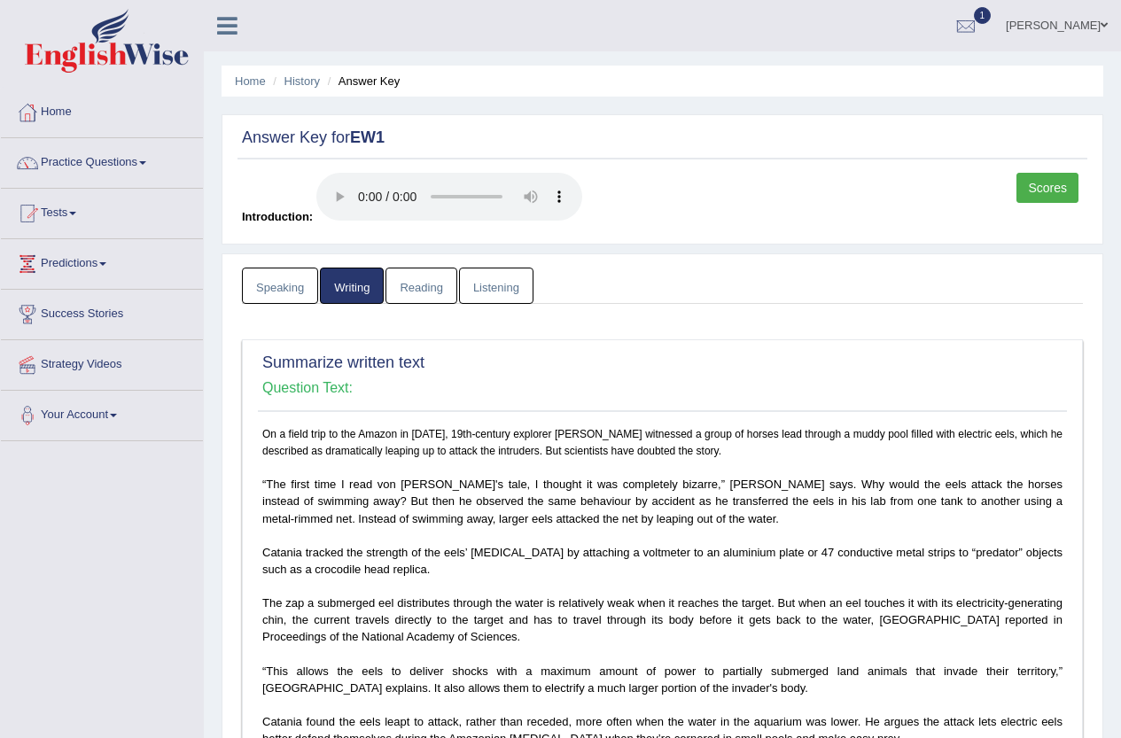
click at [417, 277] on link "Reading" at bounding box center [420, 286] width 71 height 36
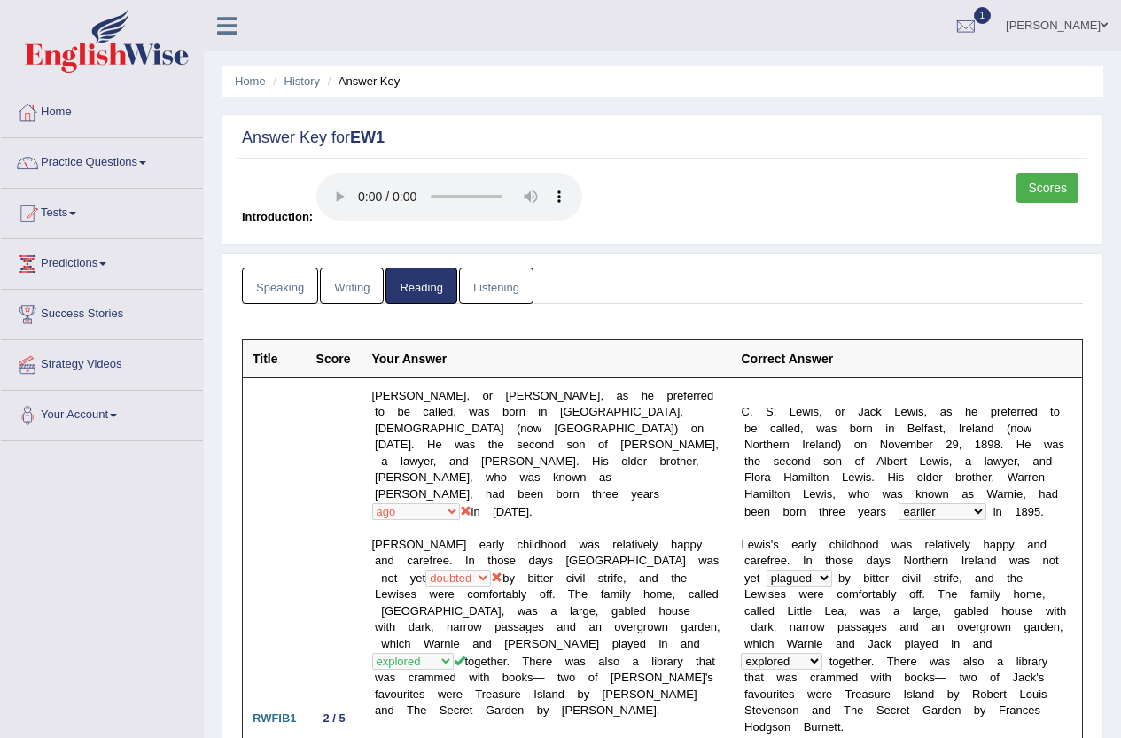
click at [501, 279] on link "Listening" at bounding box center [496, 286] width 74 height 36
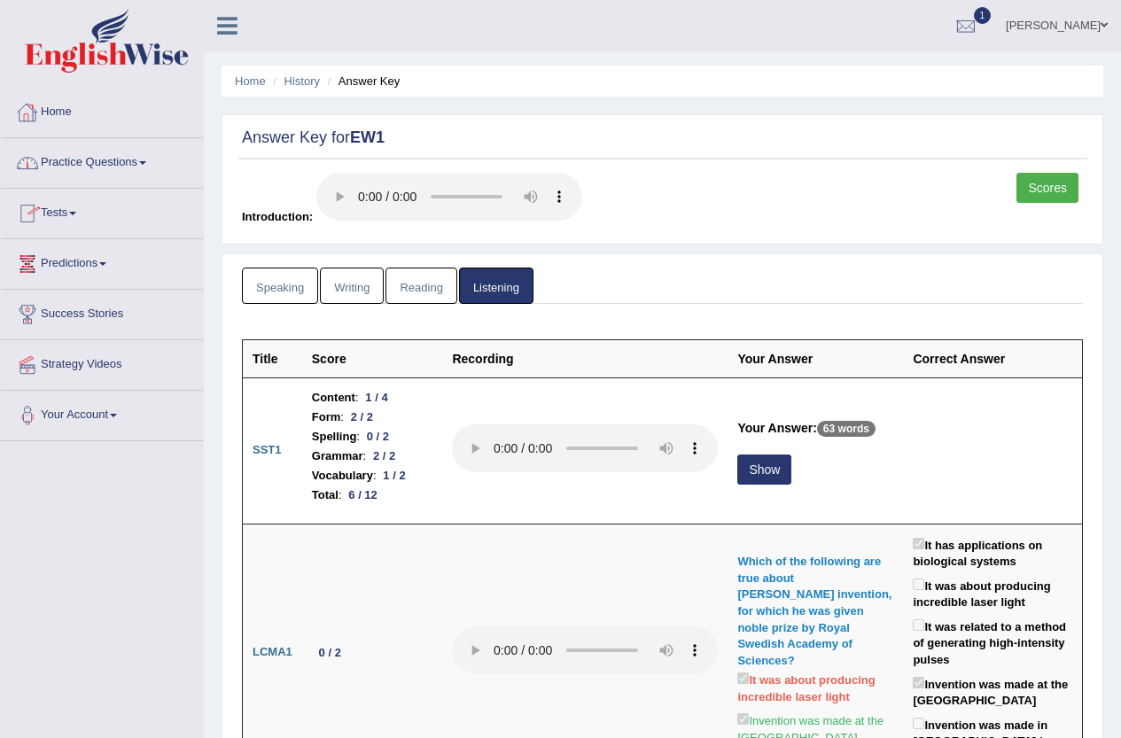
click at [58, 111] on link "Home" at bounding box center [102, 110] width 202 height 44
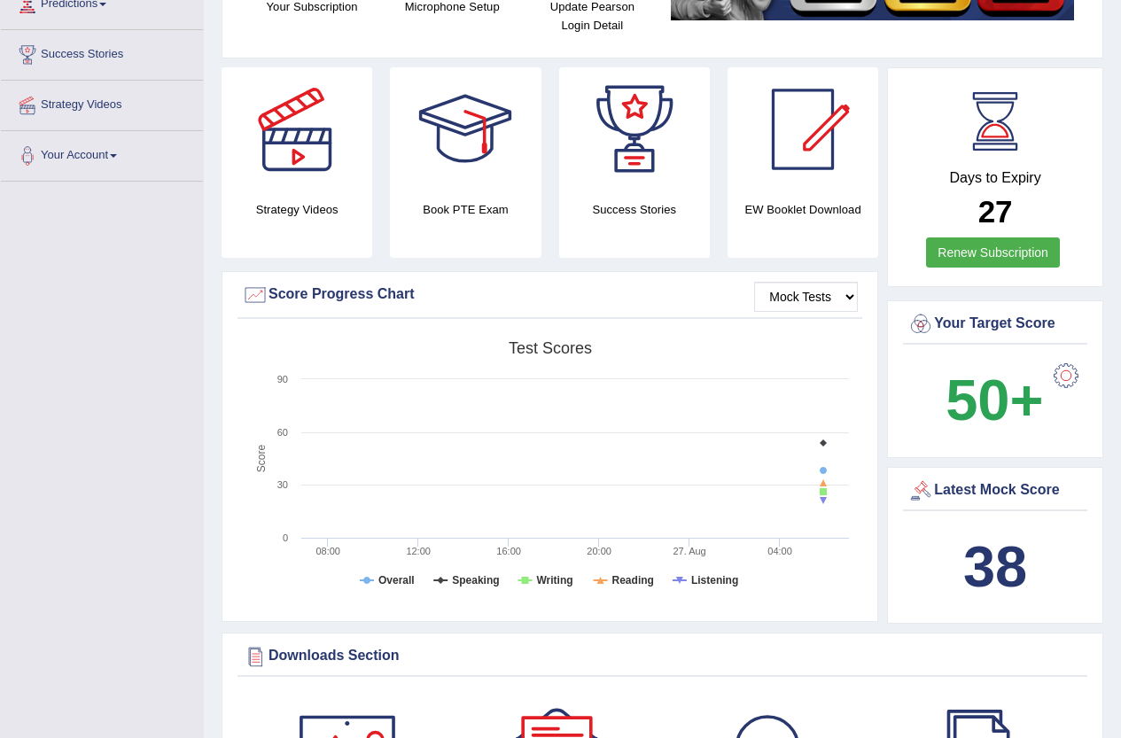
scroll to position [266, 0]
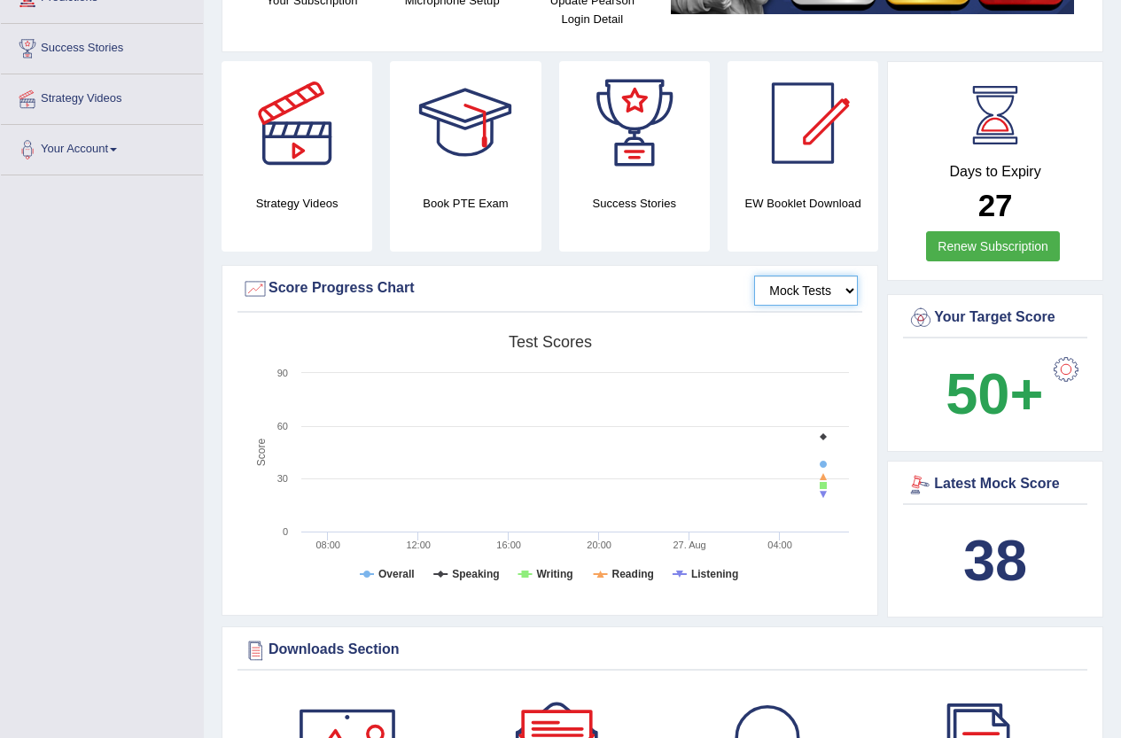
click at [800, 296] on select "Mock Tests" at bounding box center [806, 291] width 104 height 30
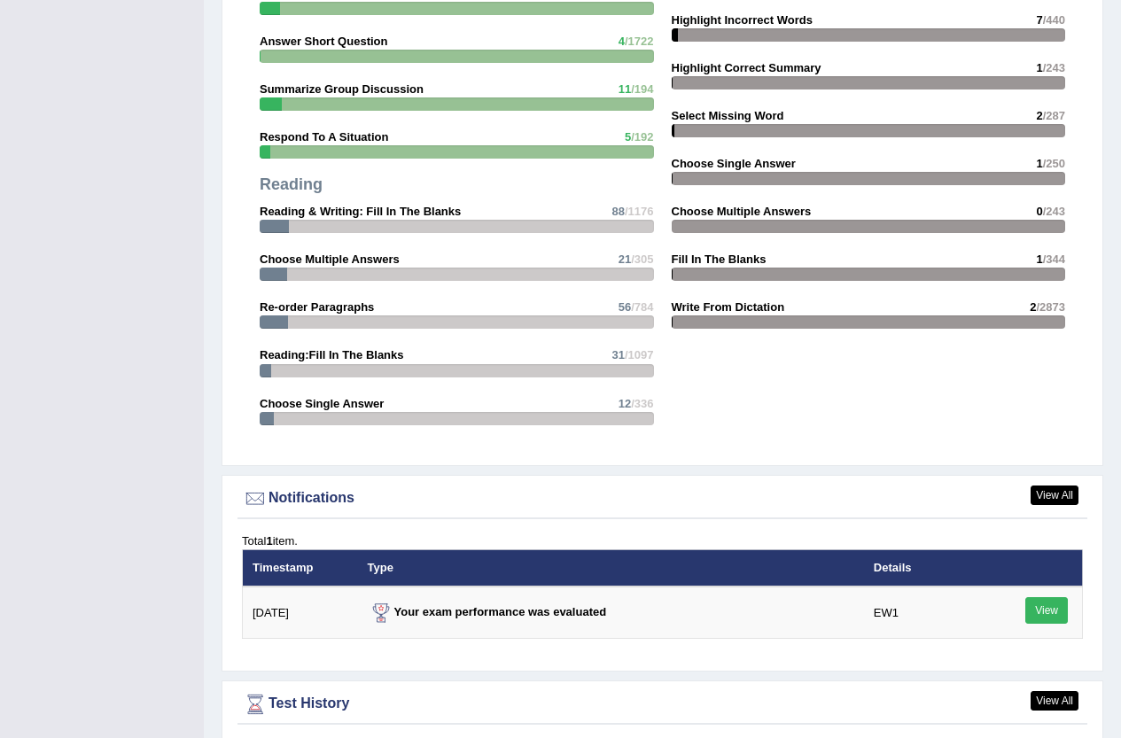
scroll to position [2014, 0]
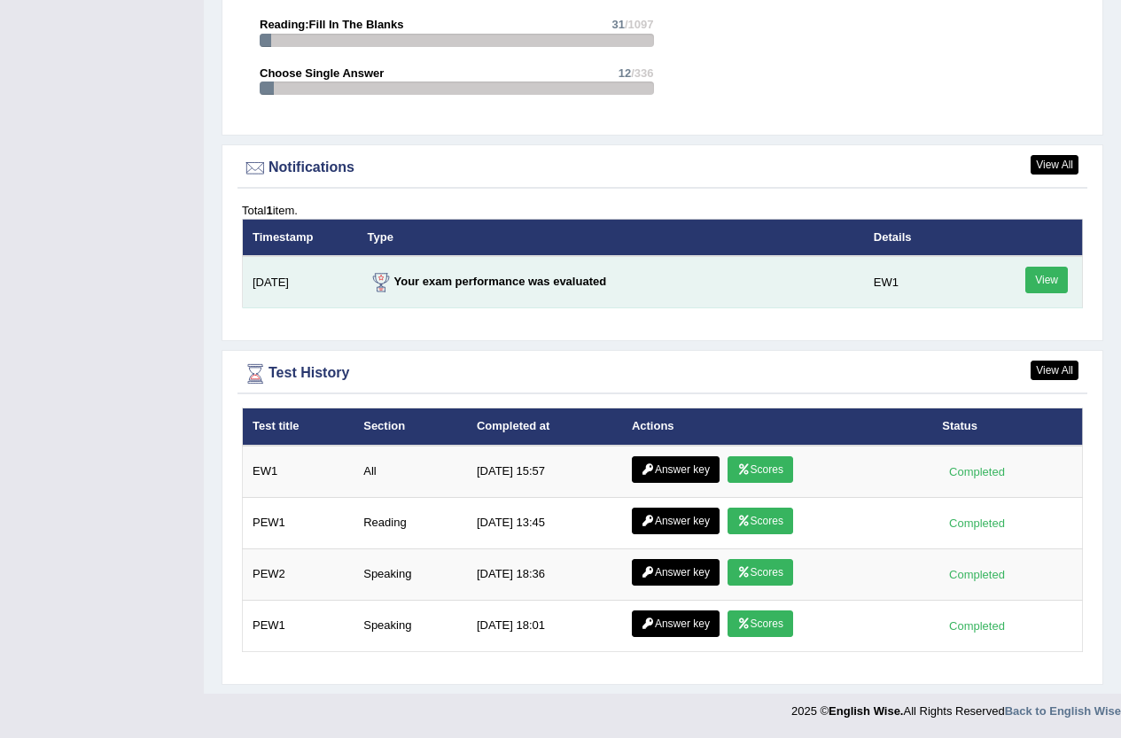
click at [1058, 276] on link "View" at bounding box center [1046, 280] width 43 height 27
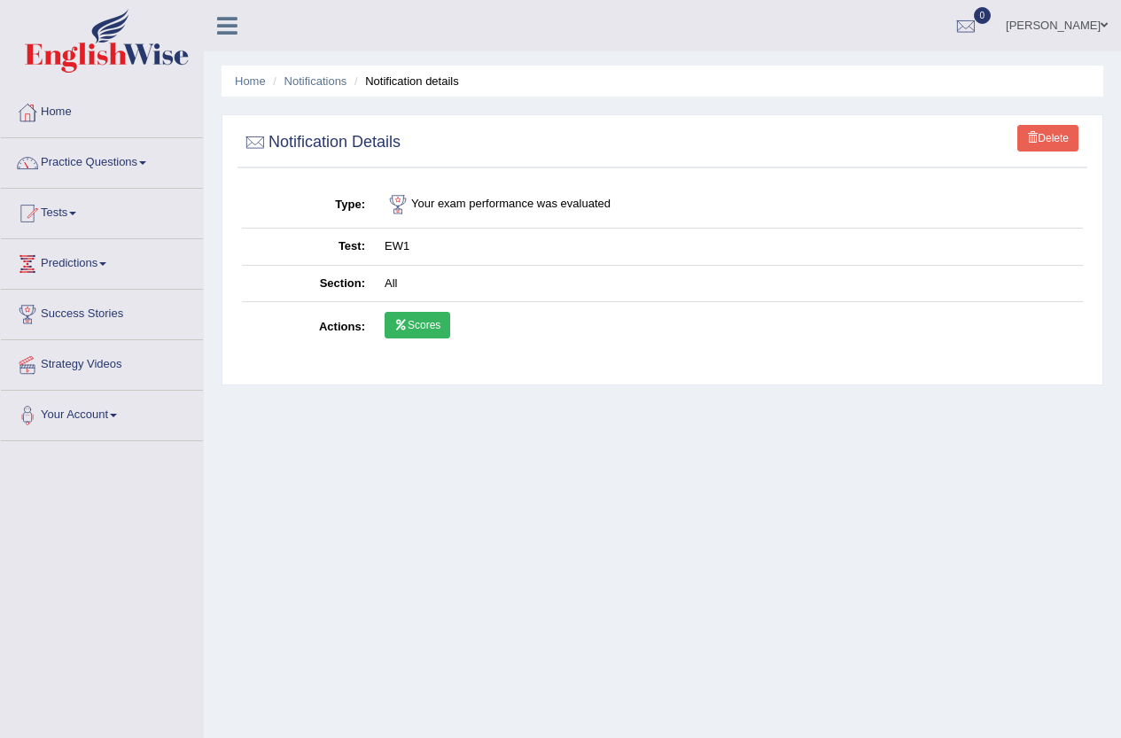
click at [426, 325] on link "Scores" at bounding box center [417, 325] width 66 height 27
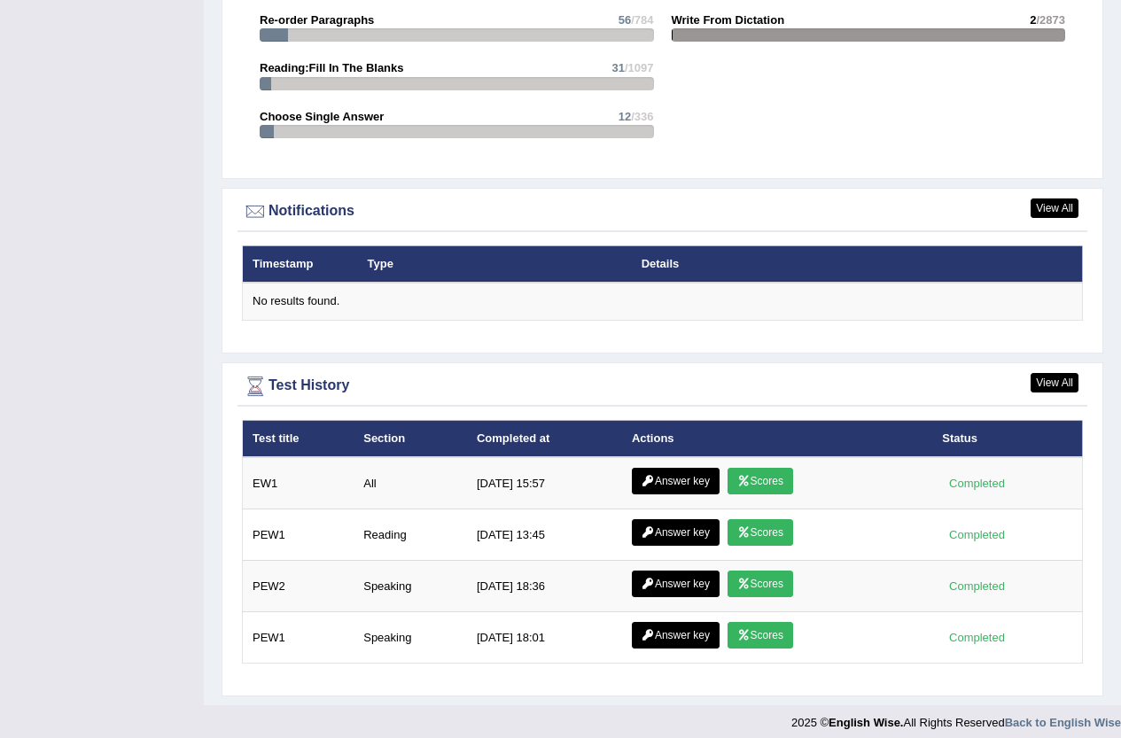
scroll to position [1982, 0]
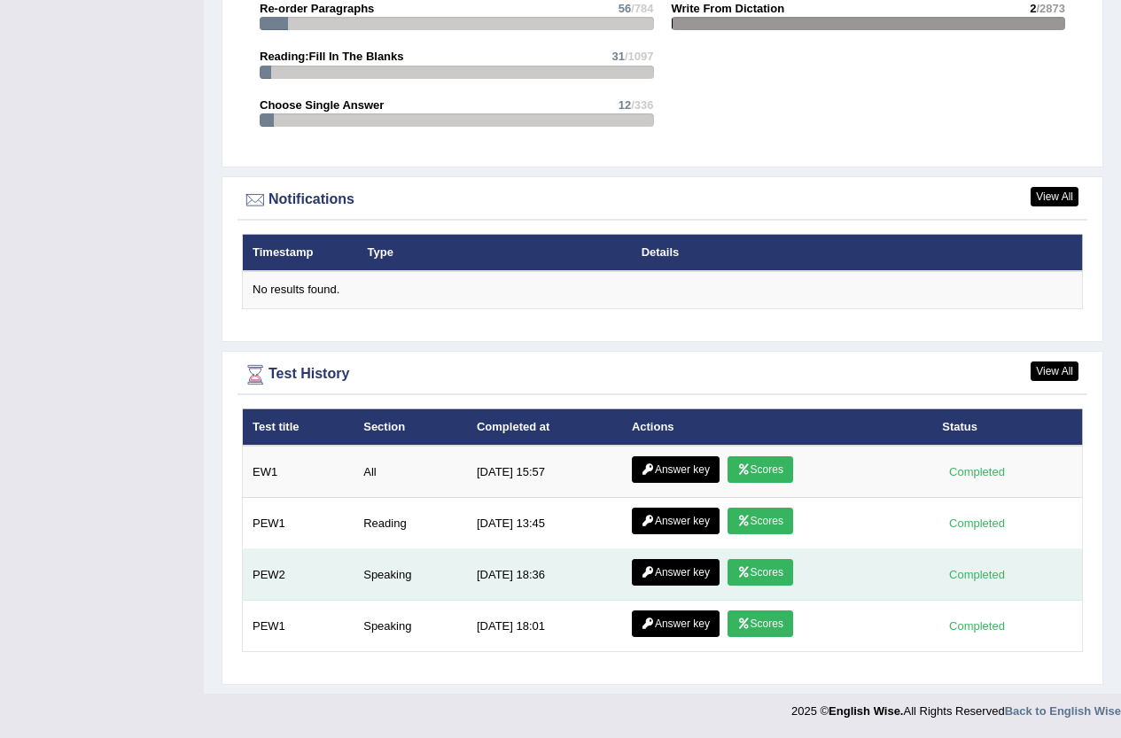
click at [668, 570] on link "Answer key" at bounding box center [676, 572] width 88 height 27
click at [750, 567] on link "Scores" at bounding box center [760, 572] width 66 height 27
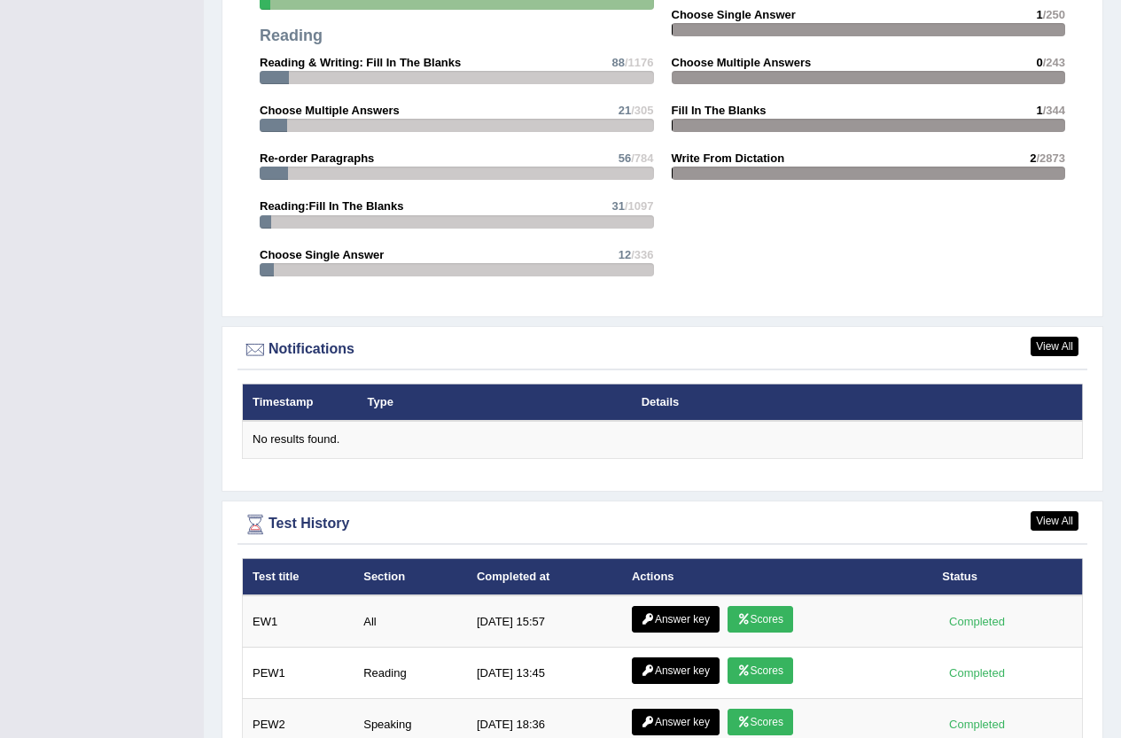
scroll to position [1450, 0]
